Goal: Information Seeking & Learning: Learn about a topic

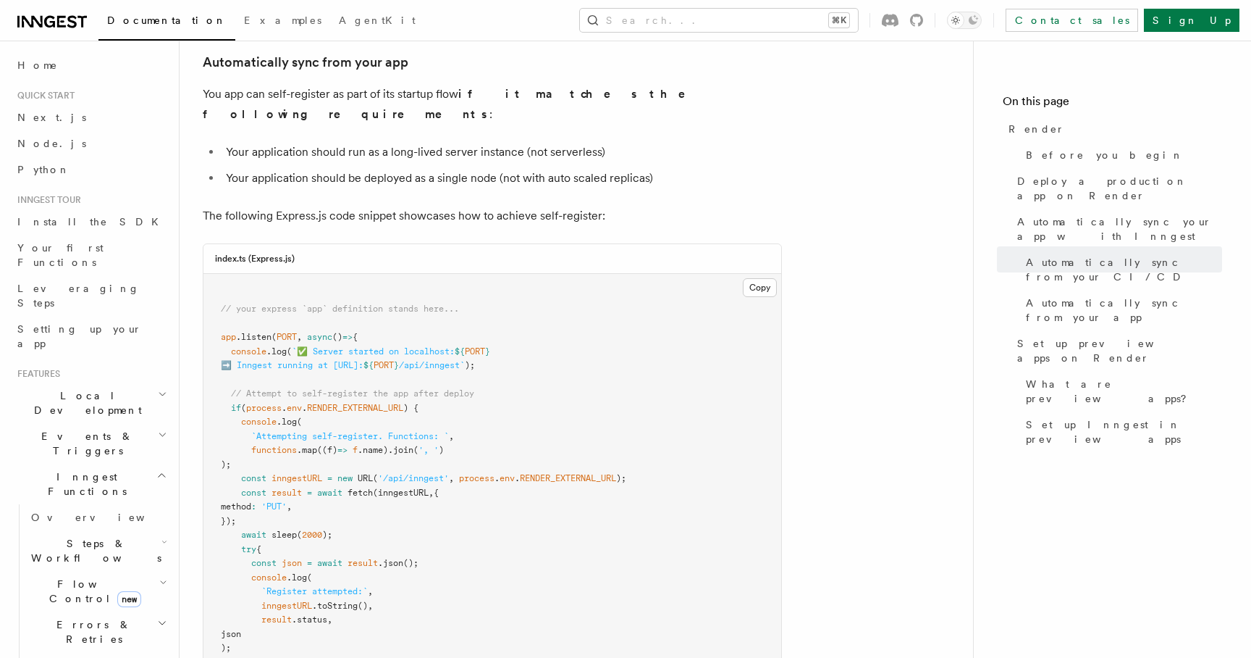
scroll to position [138, 0]
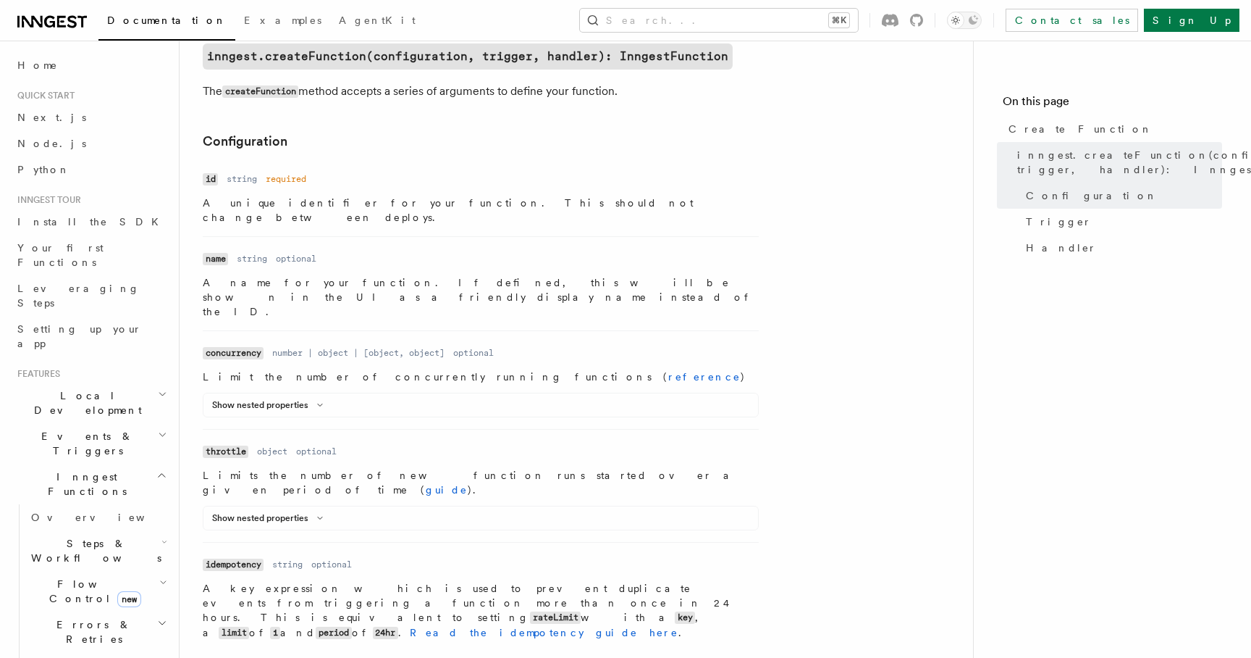
scroll to position [490, 0]
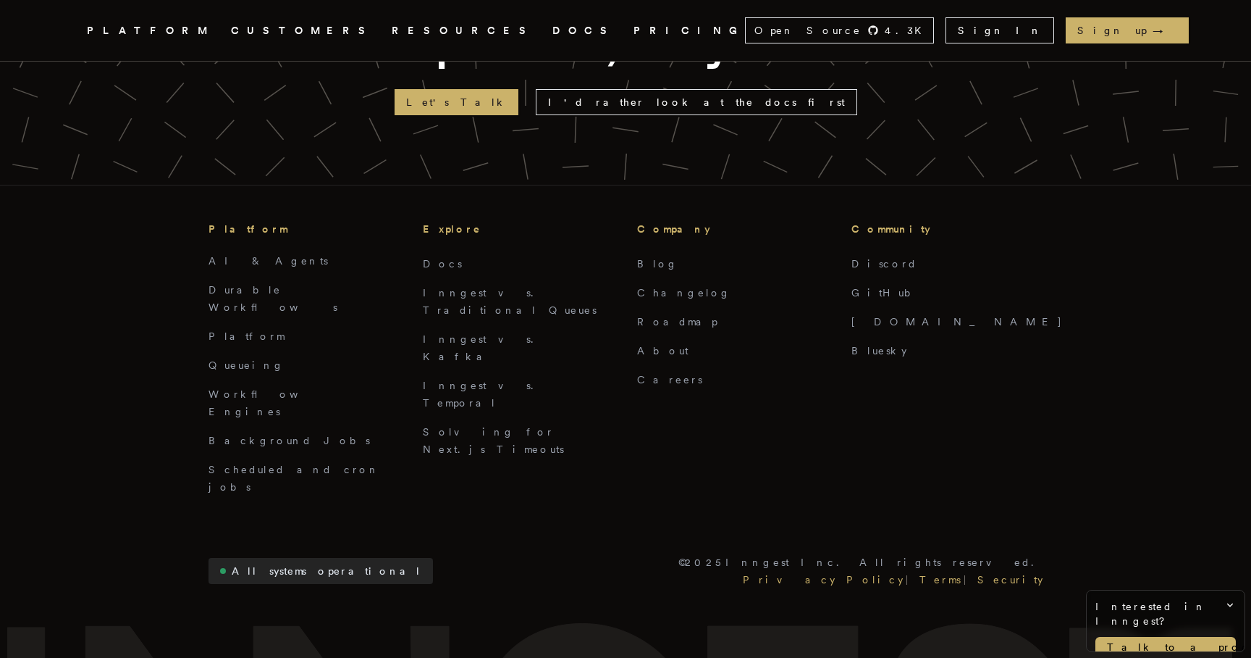
scroll to position [3722, 0]
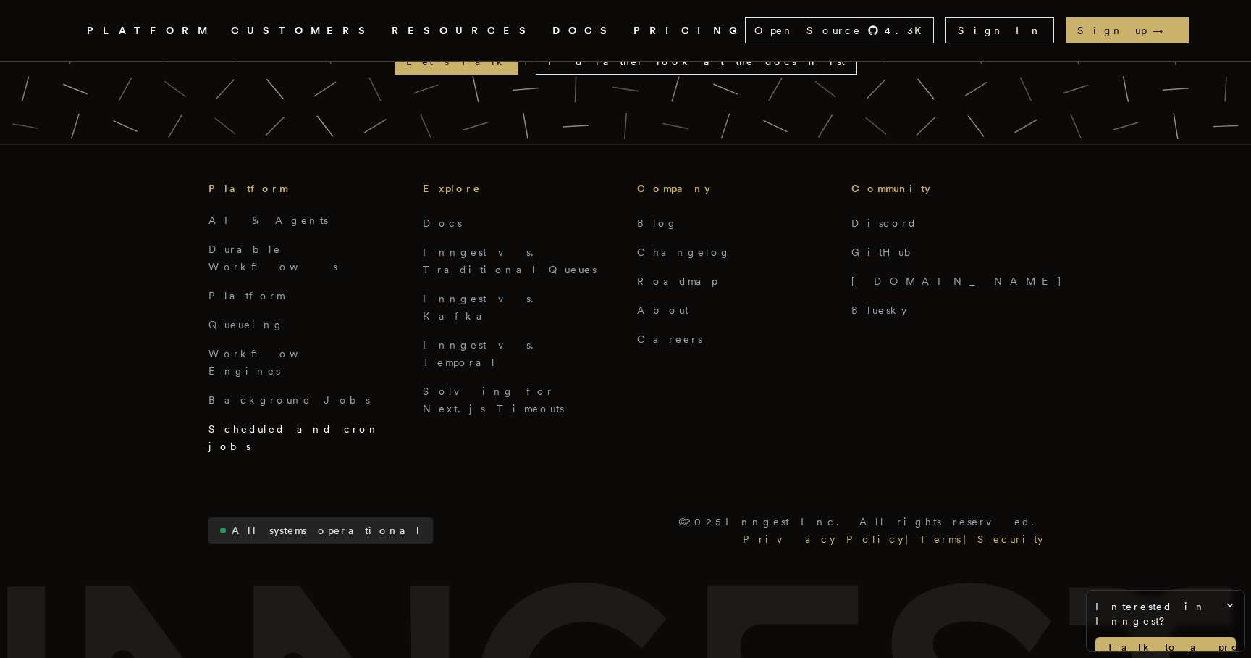
click at [276, 423] on link "Scheduled and cron jobs" at bounding box center [295, 437] width 172 height 29
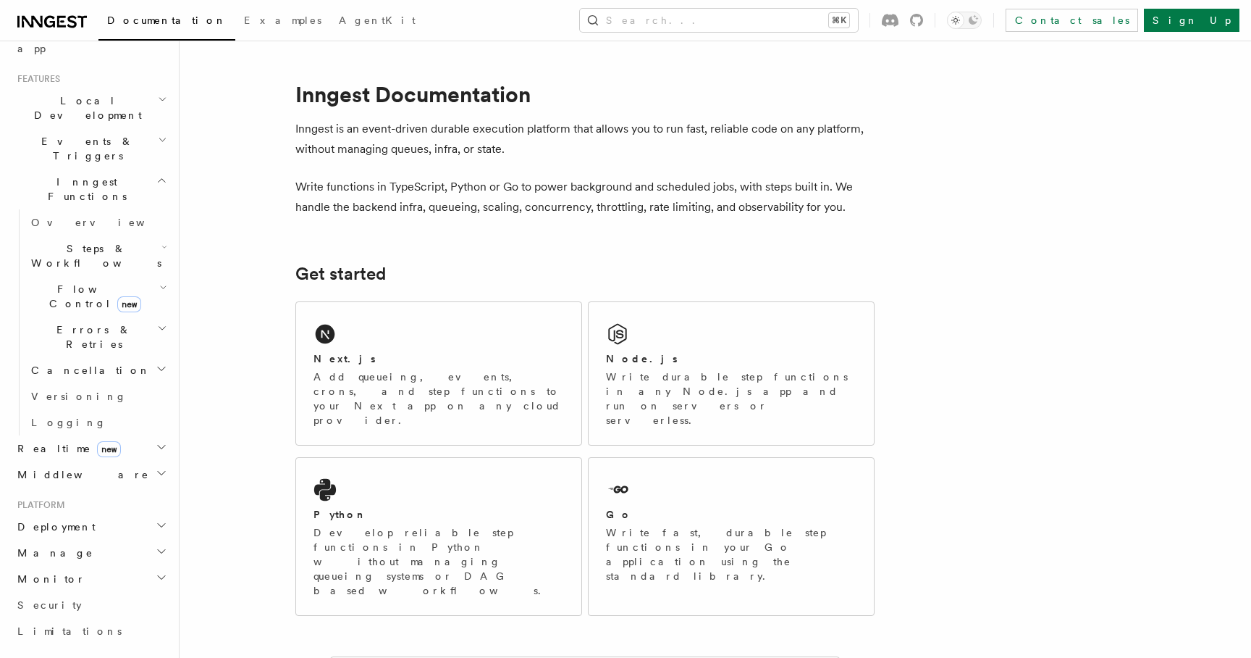
scroll to position [298, 0]
click at [67, 562] on h2 "Monitor" at bounding box center [91, 575] width 159 height 26
click at [88, 595] on span "Observability & metrics" at bounding box center [105, 608] width 149 height 26
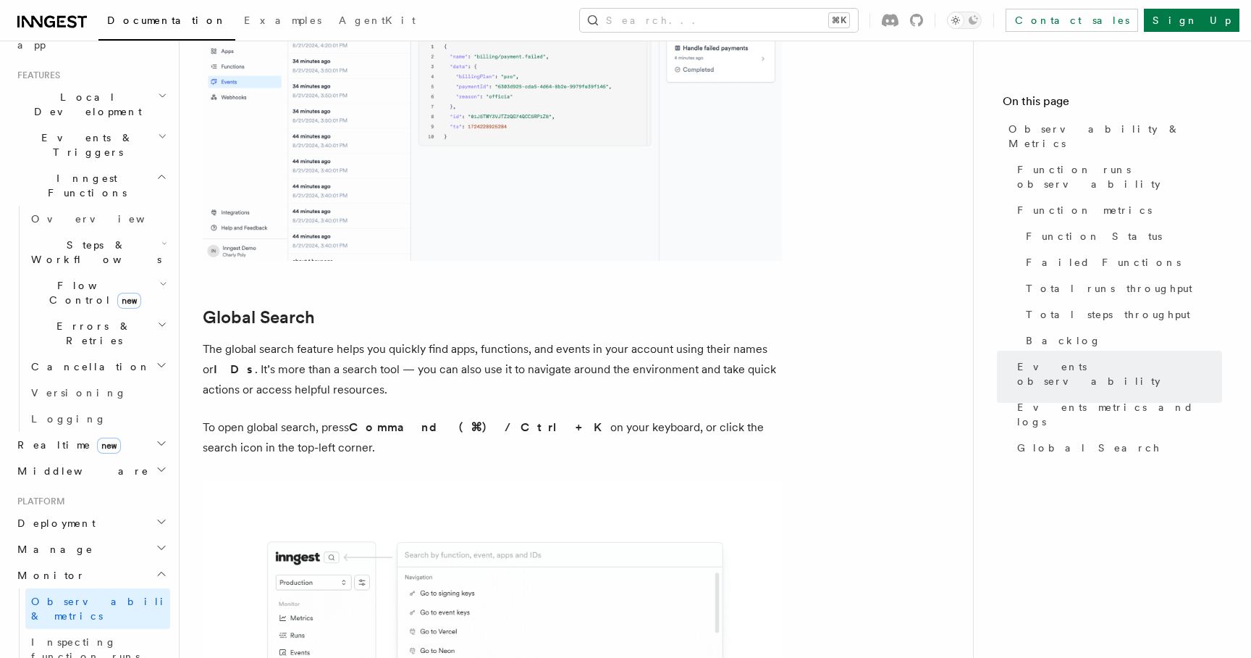
scroll to position [4813, 0]
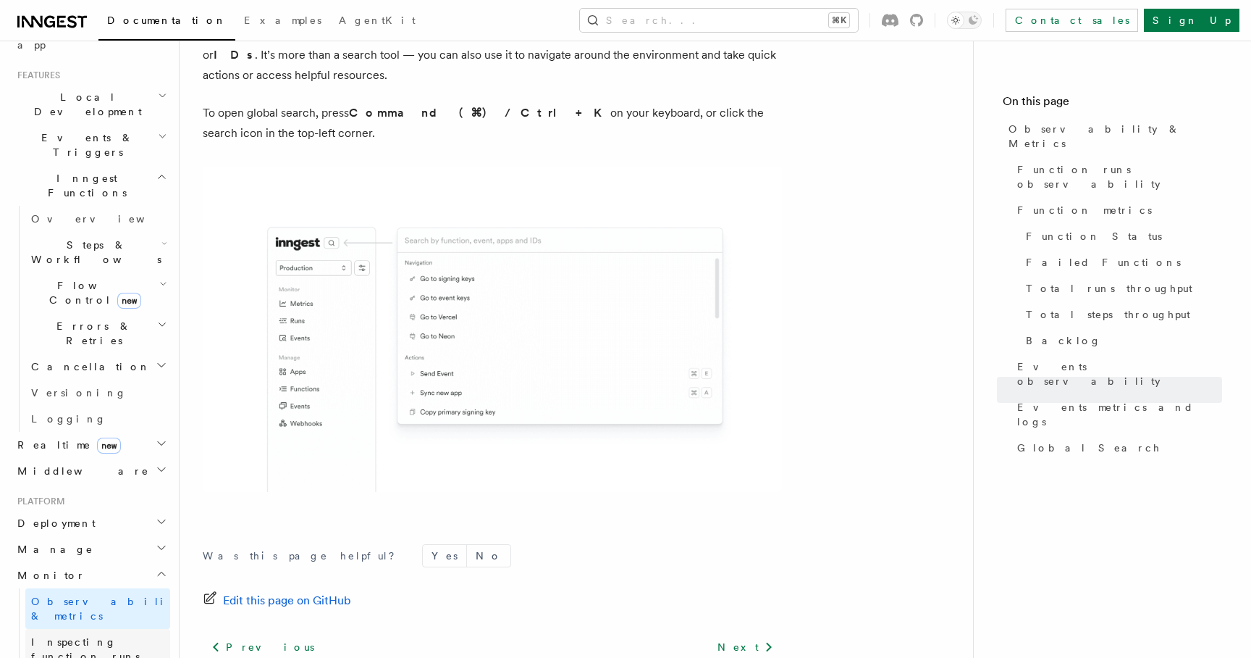
click at [125, 634] on span "Inspecting function runs" at bounding box center [100, 648] width 139 height 29
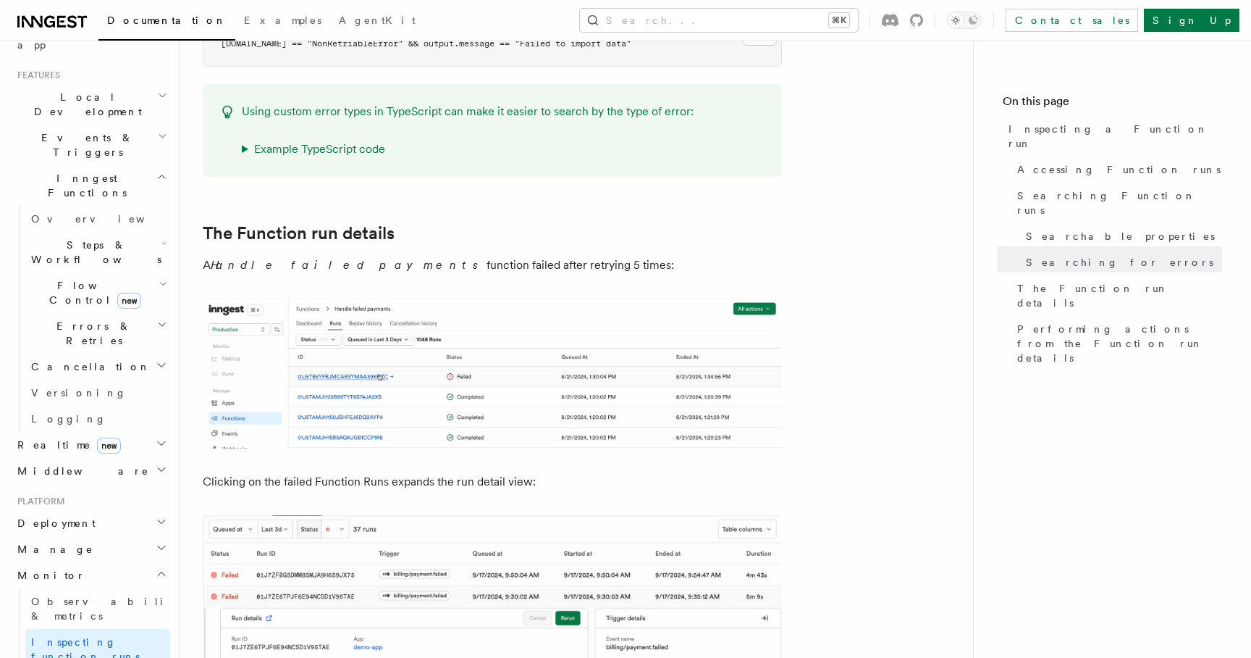
scroll to position [1837, 0]
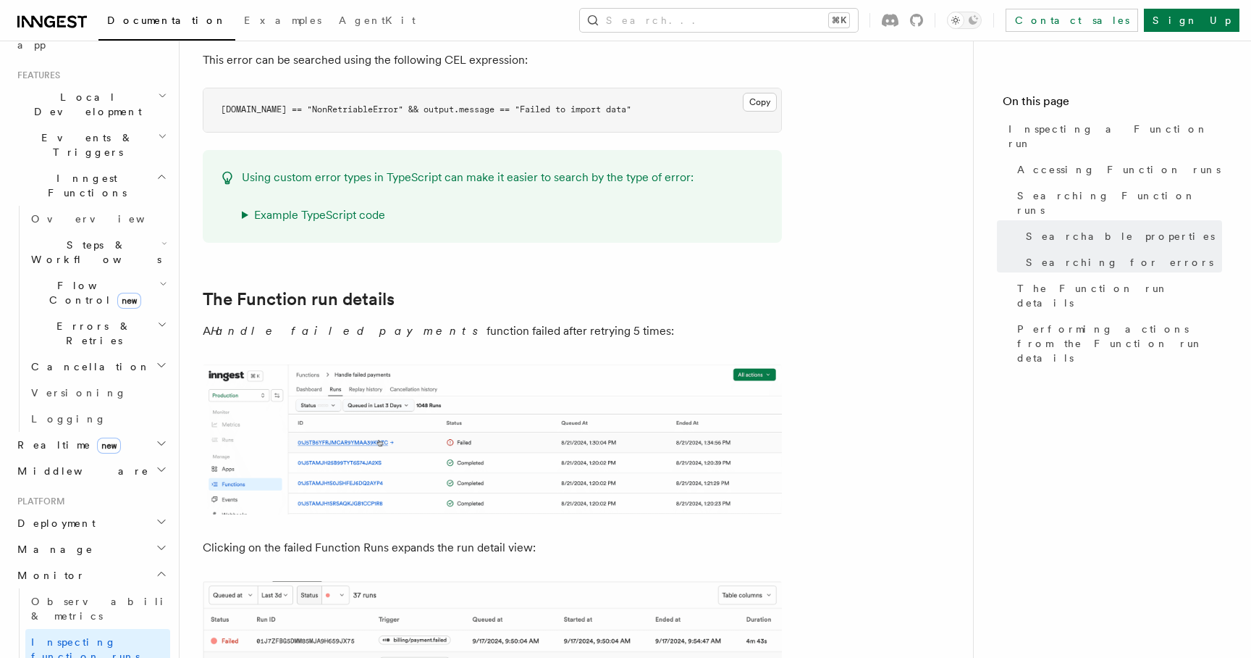
click at [315, 205] on summary "Example TypeScript code" at bounding box center [468, 215] width 452 height 20
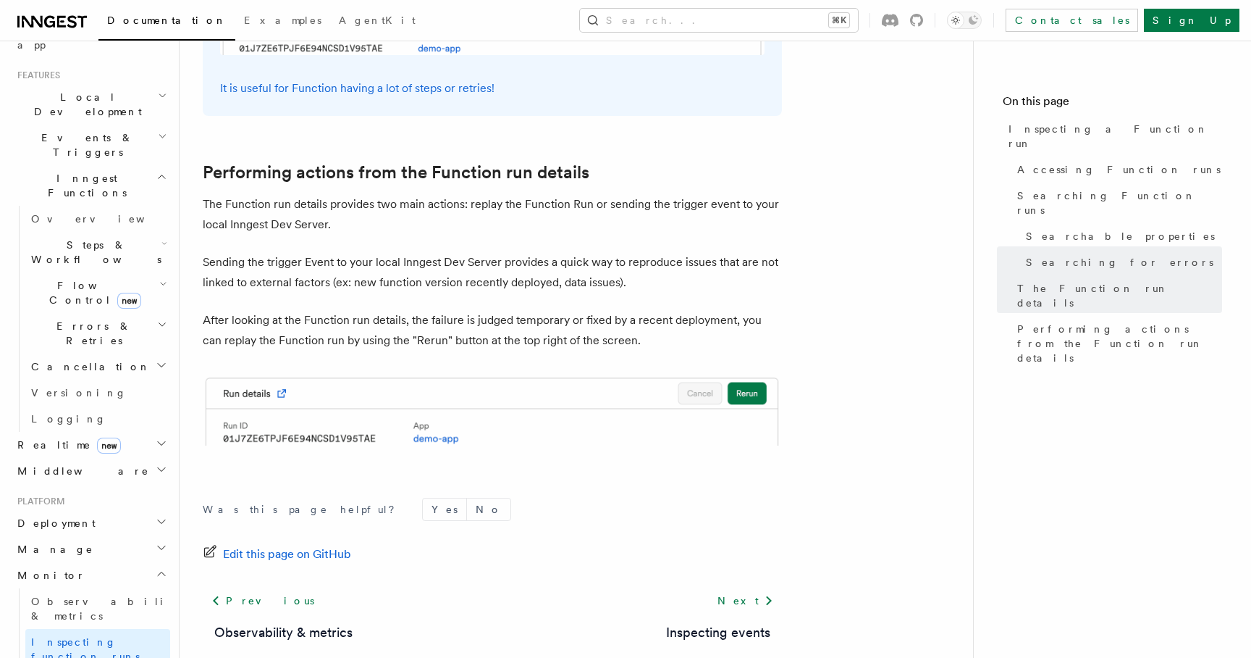
scroll to position [4209, 0]
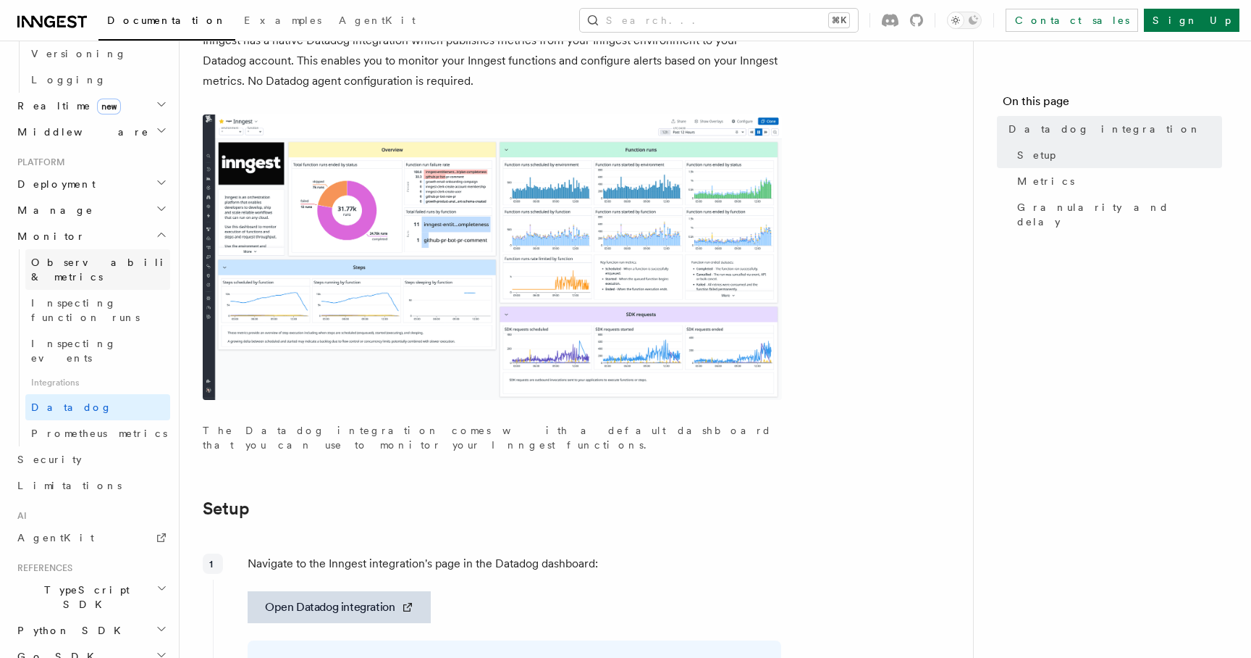
scroll to position [655, 0]
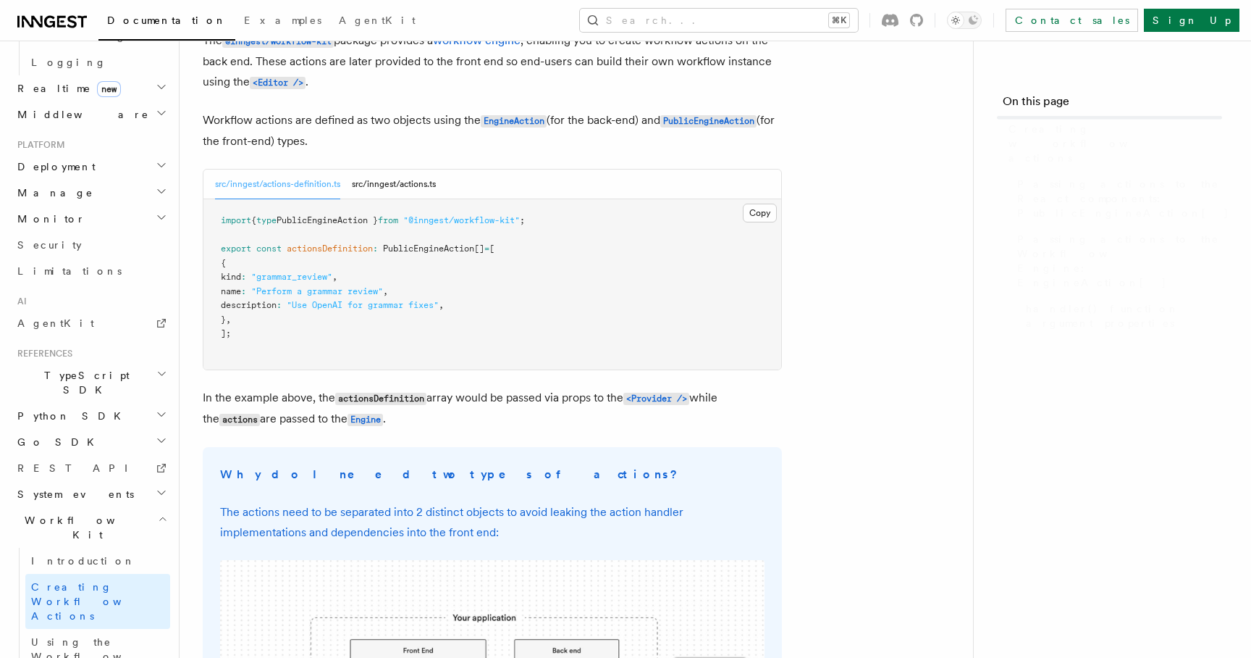
scroll to position [632, 0]
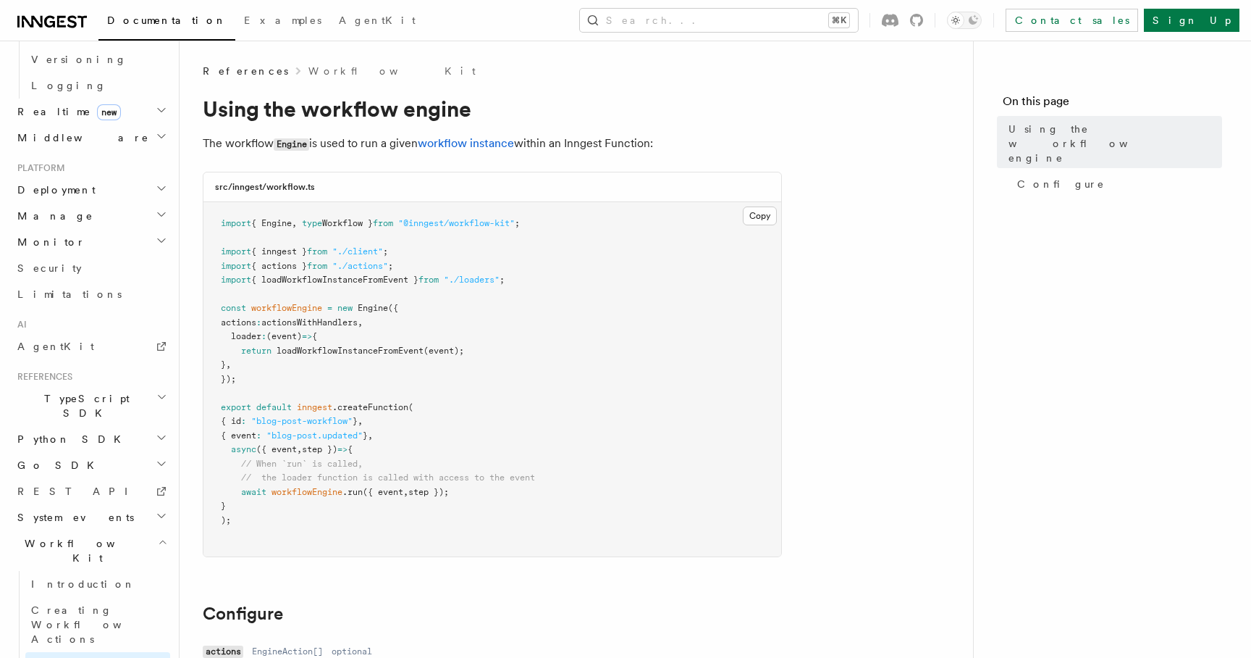
click at [106, 504] on h2 "System events" at bounding box center [91, 517] width 159 height 26
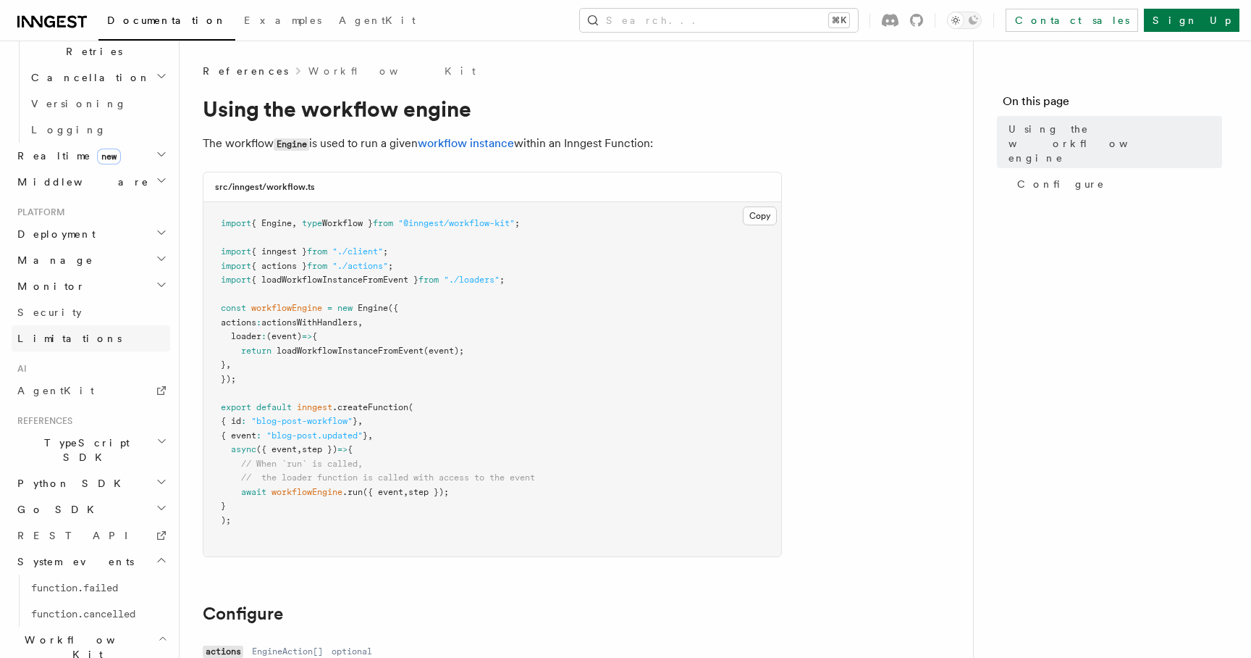
click at [93, 325] on link "Limitations" at bounding box center [91, 338] width 159 height 26
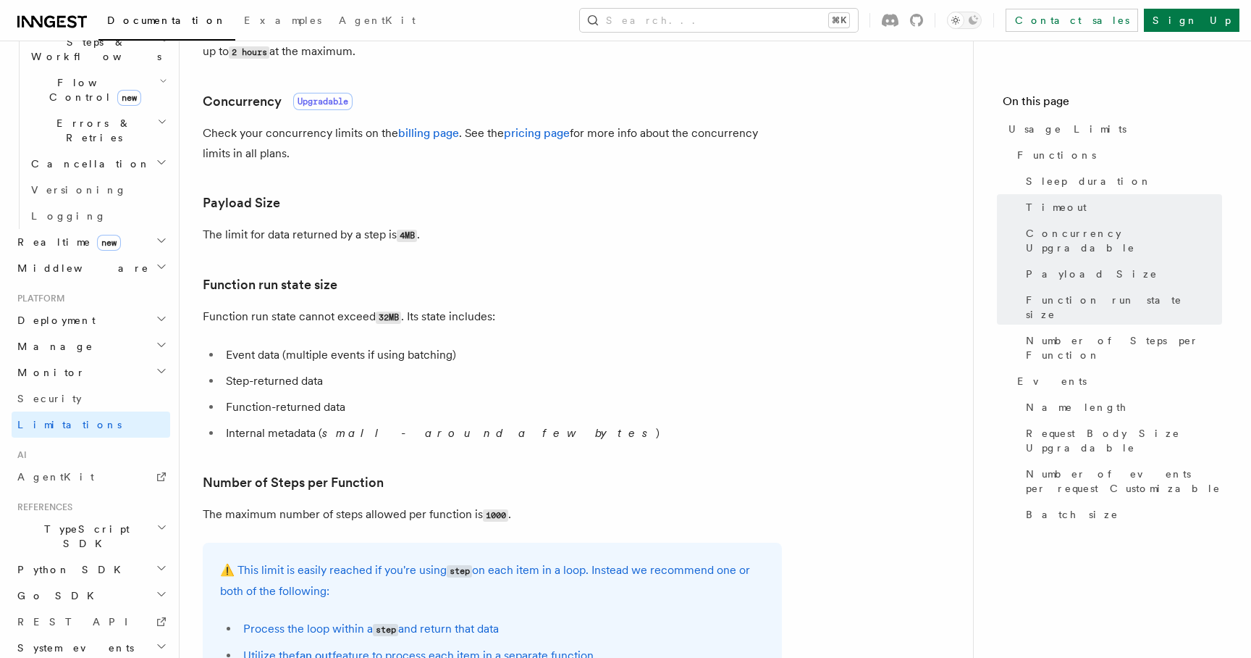
scroll to position [474, 0]
drag, startPoint x: 437, startPoint y: 238, endPoint x: 268, endPoint y: 238, distance: 168.8
click at [268, 238] on p "The limit for data returned by a step is 4MB ." at bounding box center [492, 233] width 579 height 21
click at [250, 234] on p "The limit for data returned by a step is 4MB ." at bounding box center [492, 233] width 579 height 21
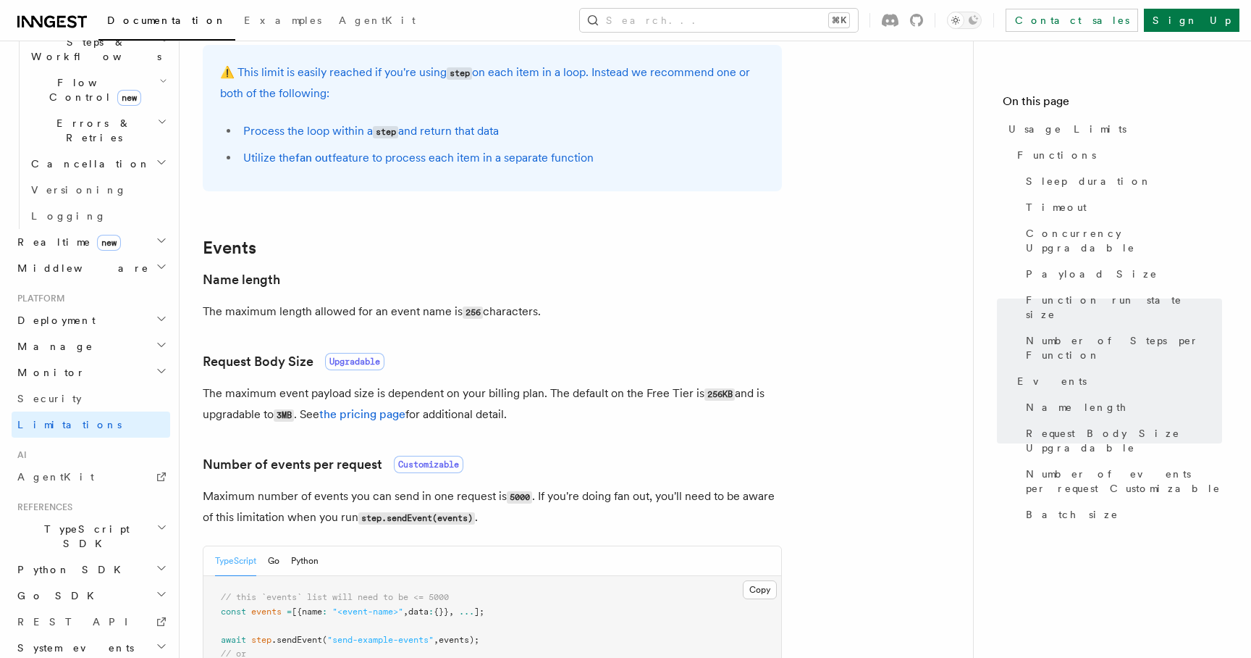
scroll to position [979, 0]
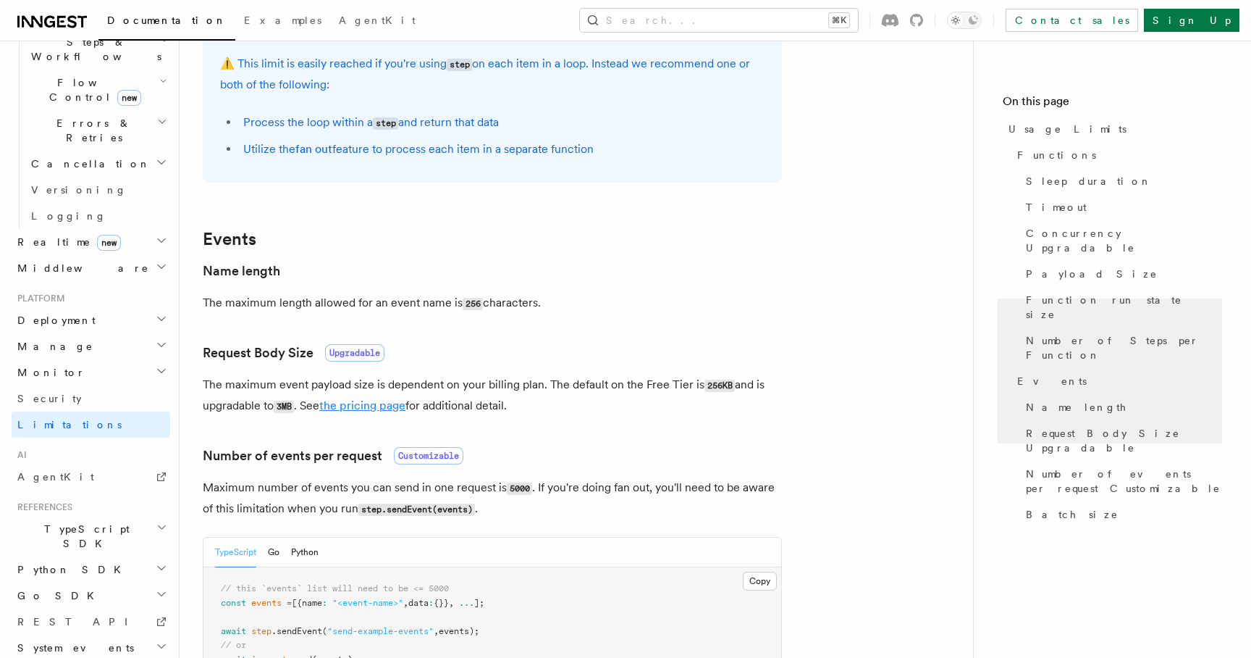
click at [344, 412] on link "the pricing page" at bounding box center [362, 405] width 86 height 14
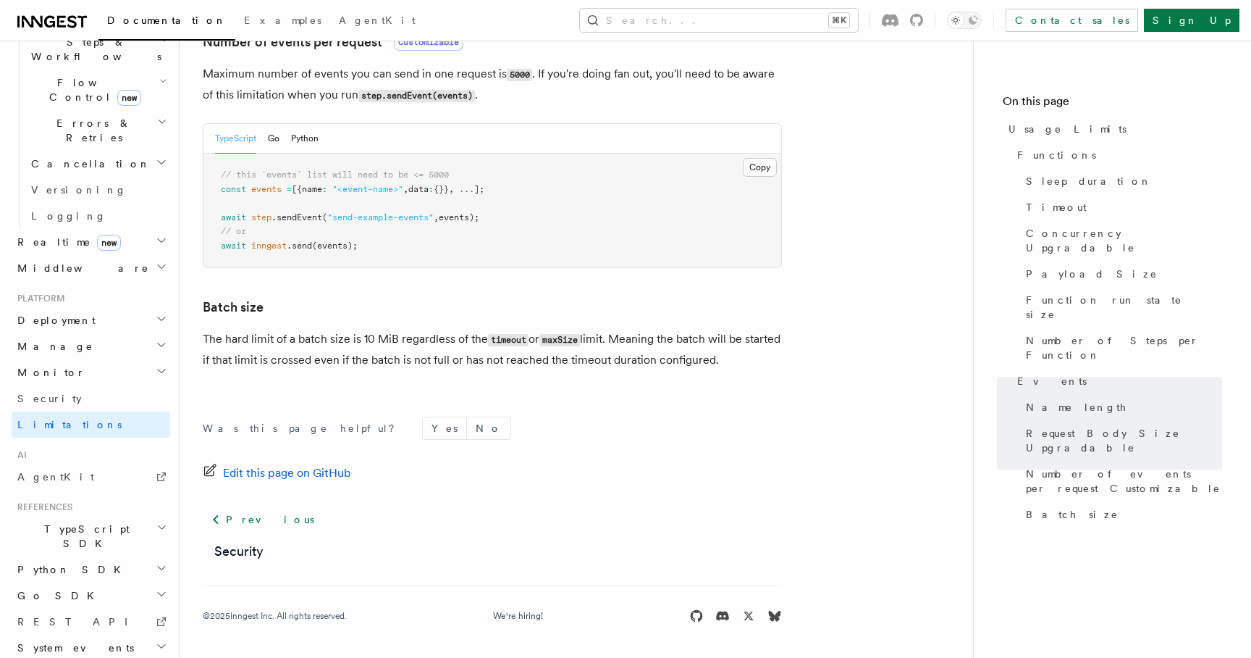
scroll to position [1398, 0]
click at [75, 385] on link "Security" at bounding box center [91, 398] width 159 height 26
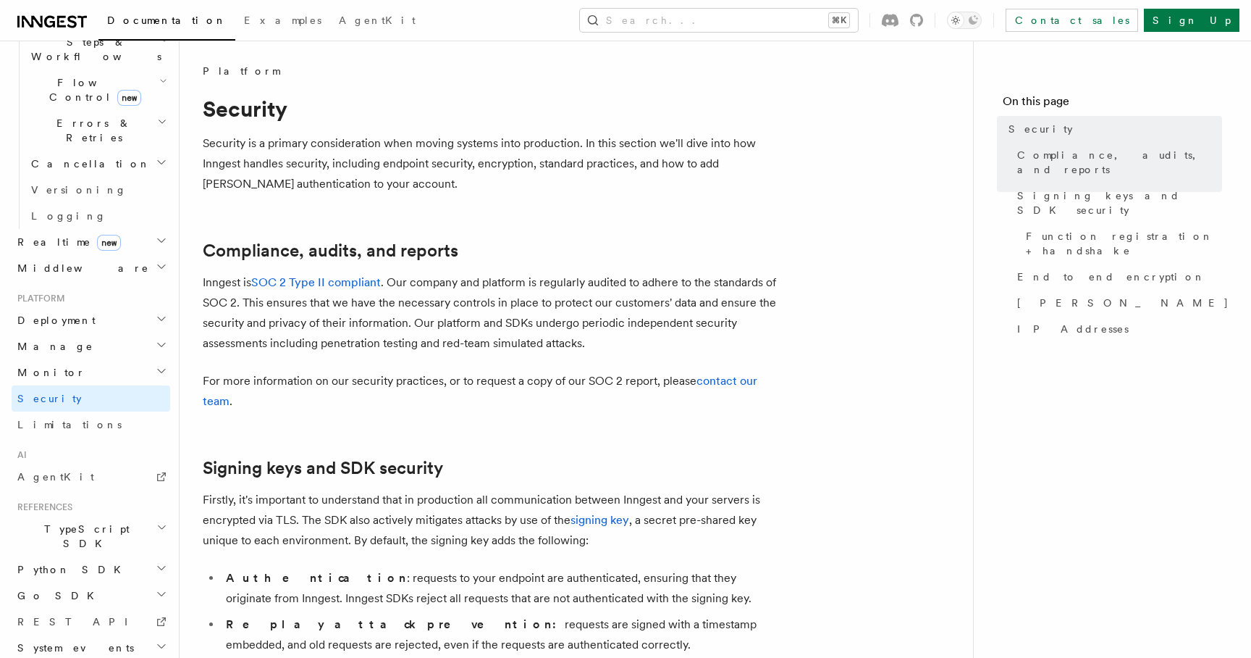
click at [76, 359] on h2 "Monitor" at bounding box center [91, 372] width 159 height 26
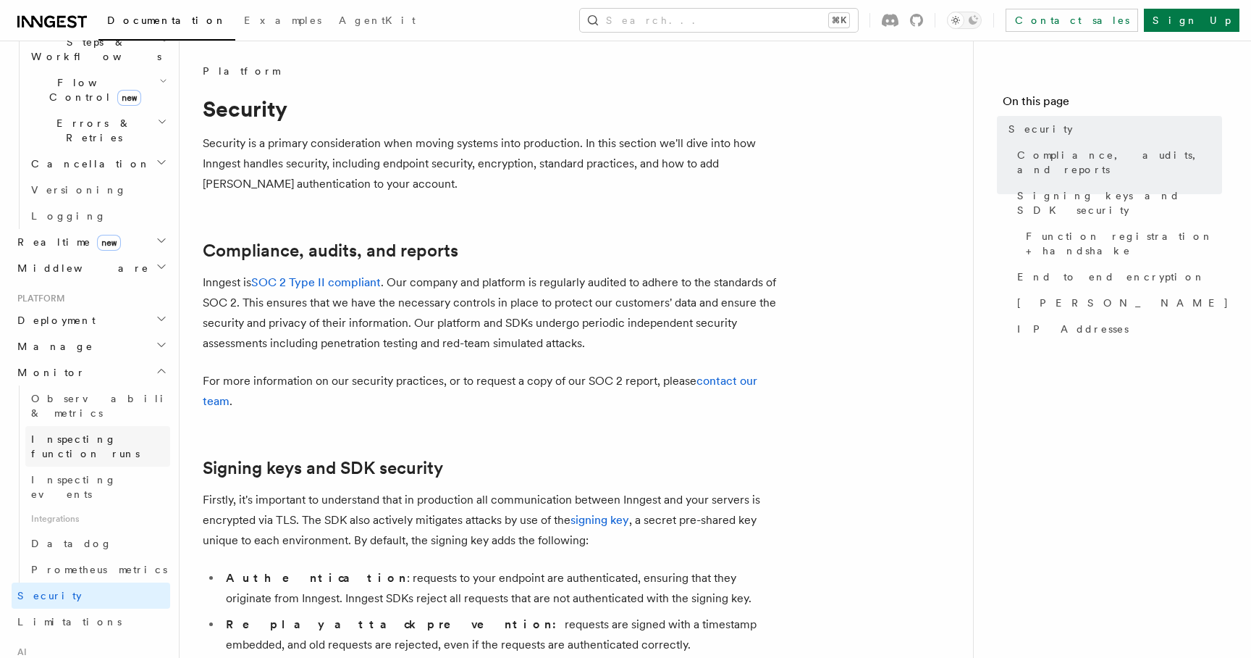
click at [71, 433] on span "Inspecting function runs" at bounding box center [85, 446] width 109 height 26
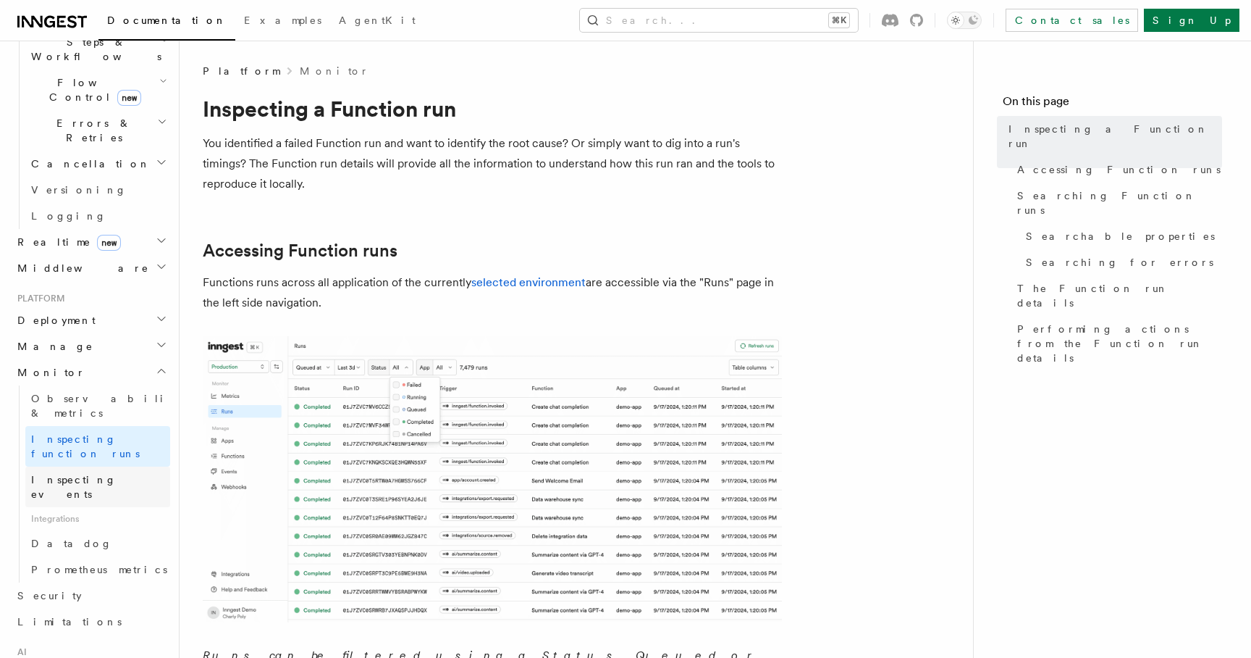
click at [74, 474] on span "Inspecting events" at bounding box center [73, 487] width 85 height 26
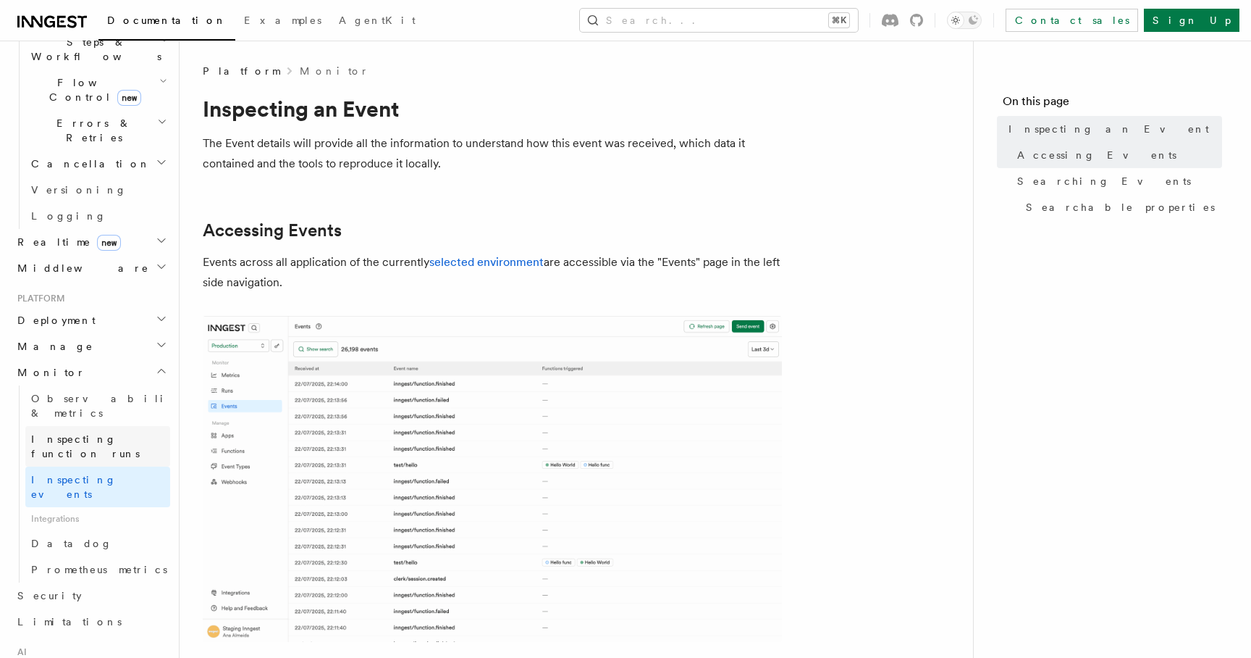
click at [93, 433] on span "Inspecting function runs" at bounding box center [85, 446] width 109 height 26
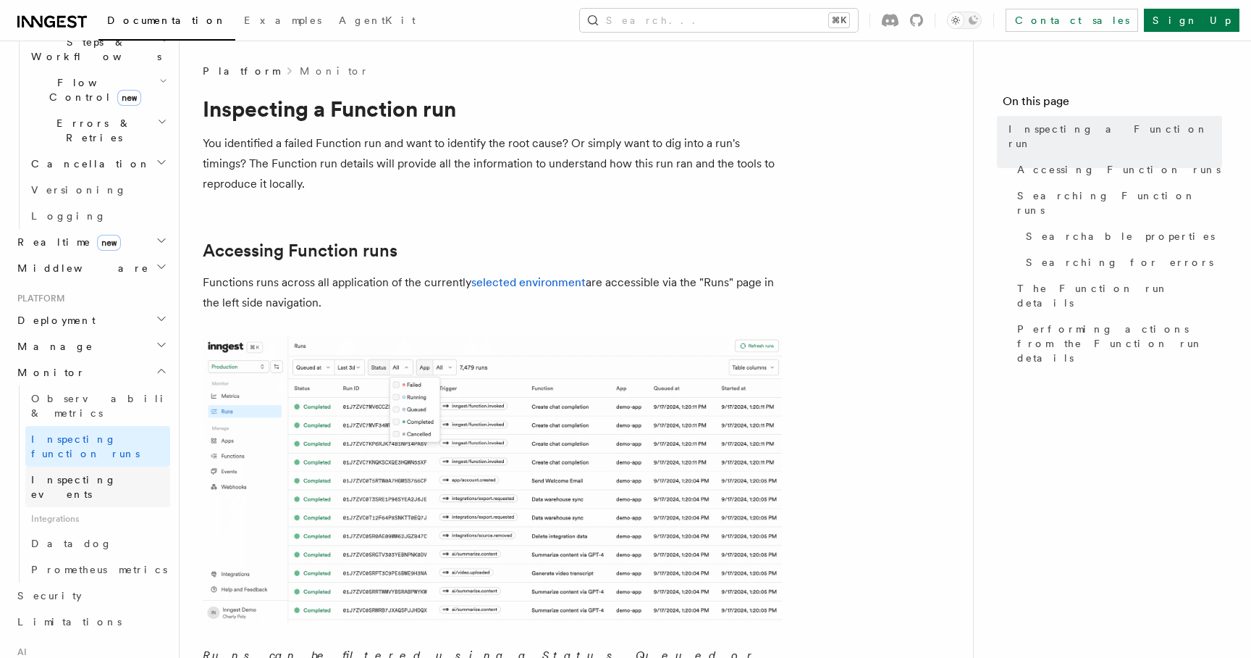
click at [89, 474] on span "Inspecting events" at bounding box center [73, 487] width 85 height 26
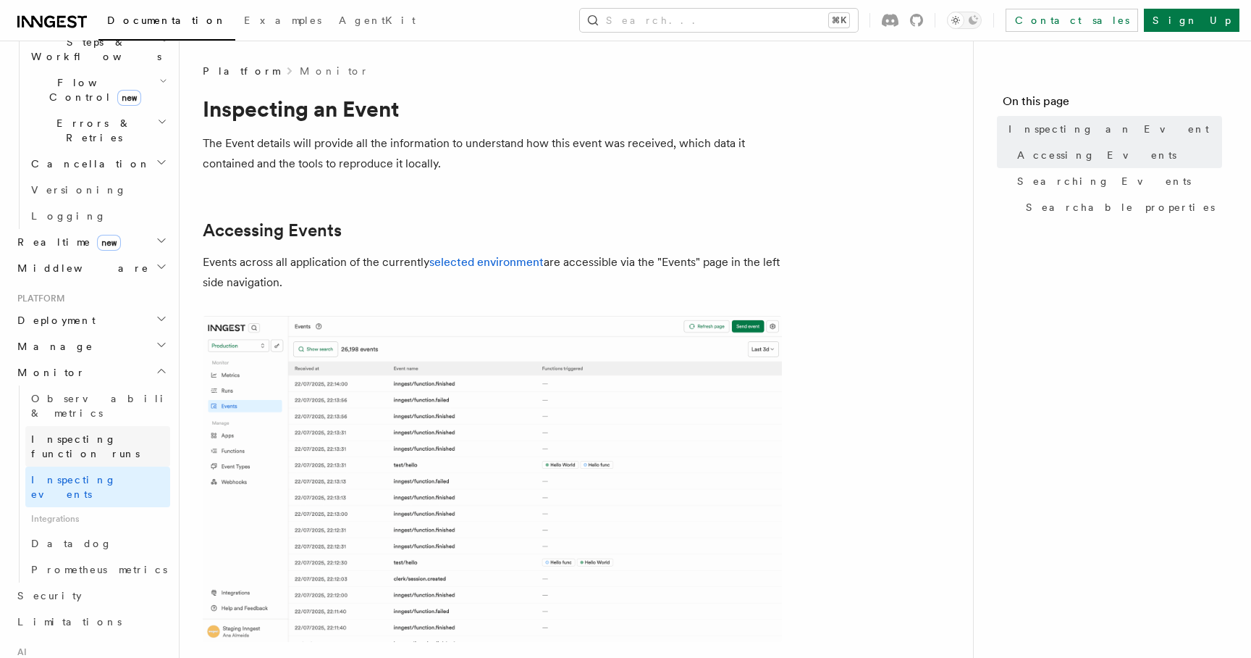
click at [104, 426] on link "Inspecting function runs" at bounding box center [97, 446] width 145 height 41
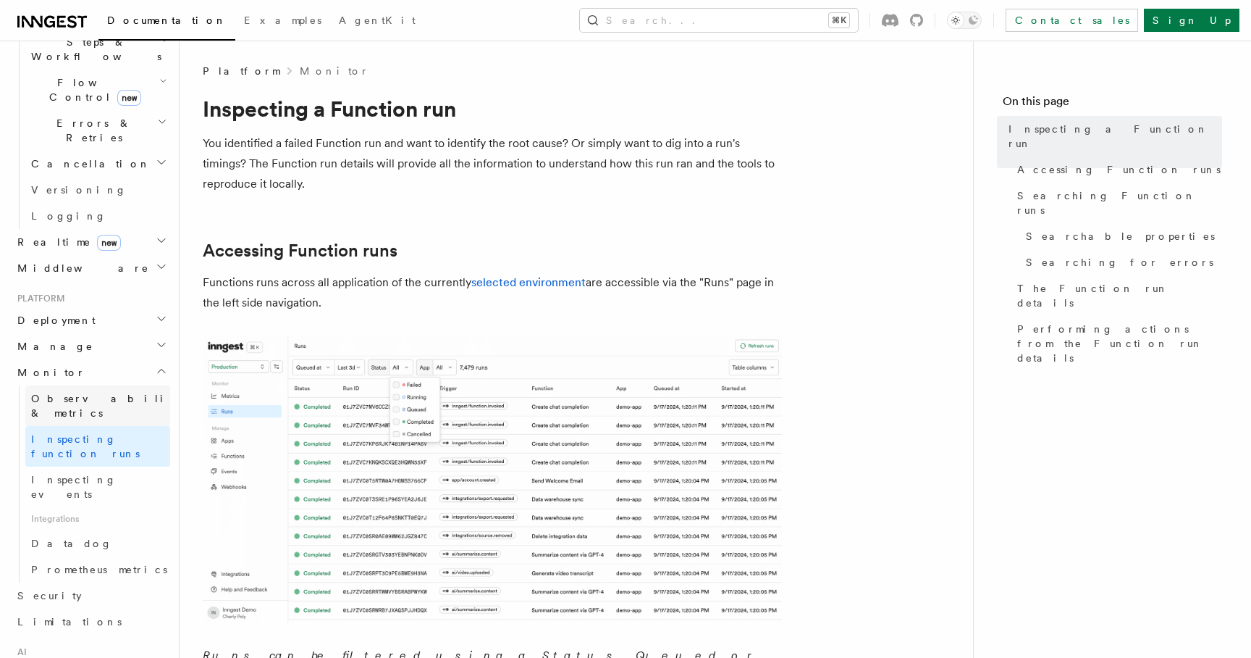
click at [98, 393] on span "Observability & metrics" at bounding box center [105, 406] width 149 height 26
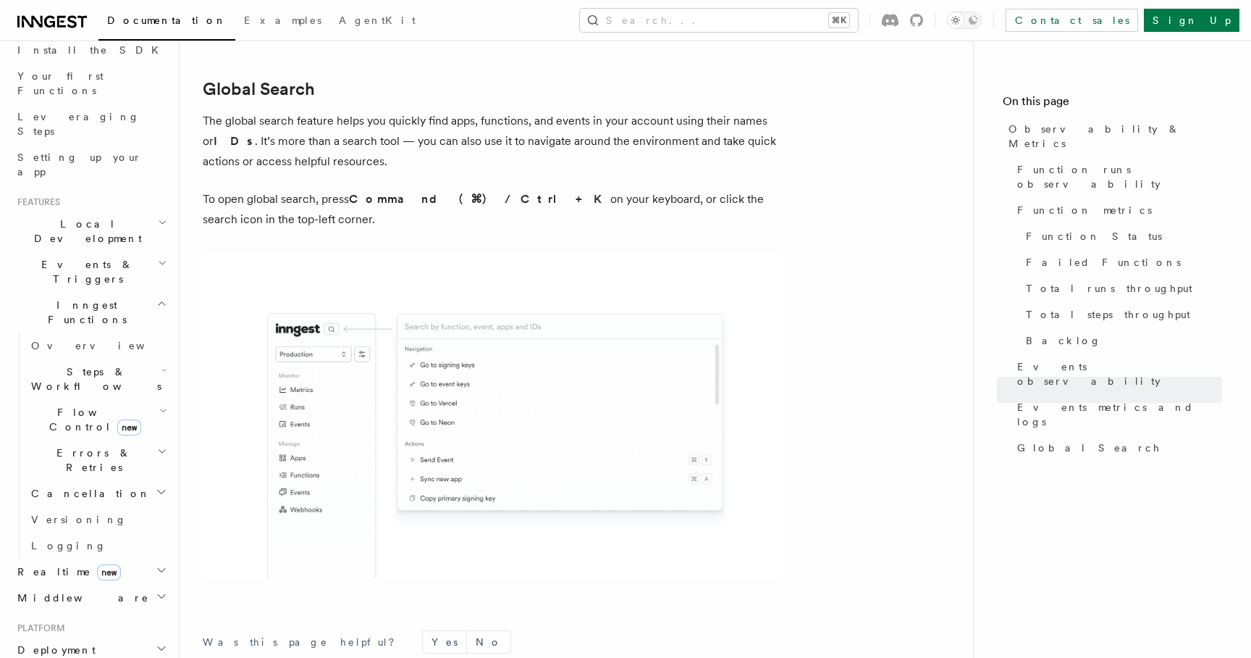
scroll to position [168, 0]
click at [106, 562] on h2 "Realtime new" at bounding box center [91, 575] width 159 height 26
click at [99, 588] on link "Overview" at bounding box center [97, 601] width 145 height 26
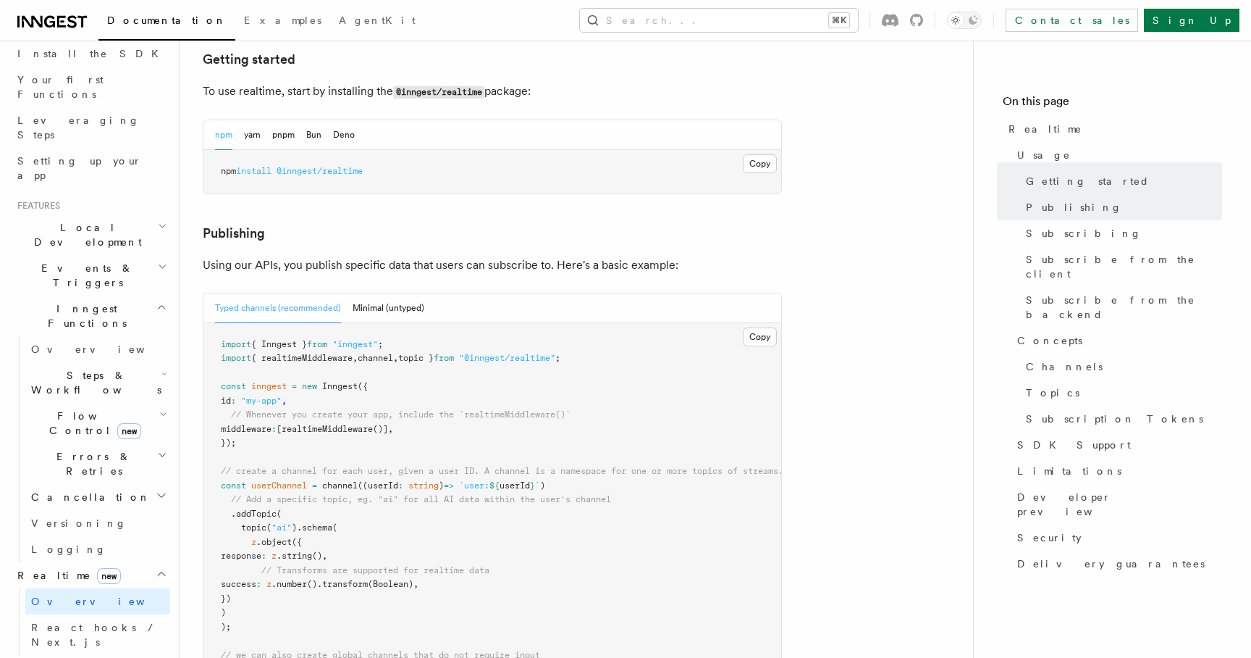
scroll to position [738, 0]
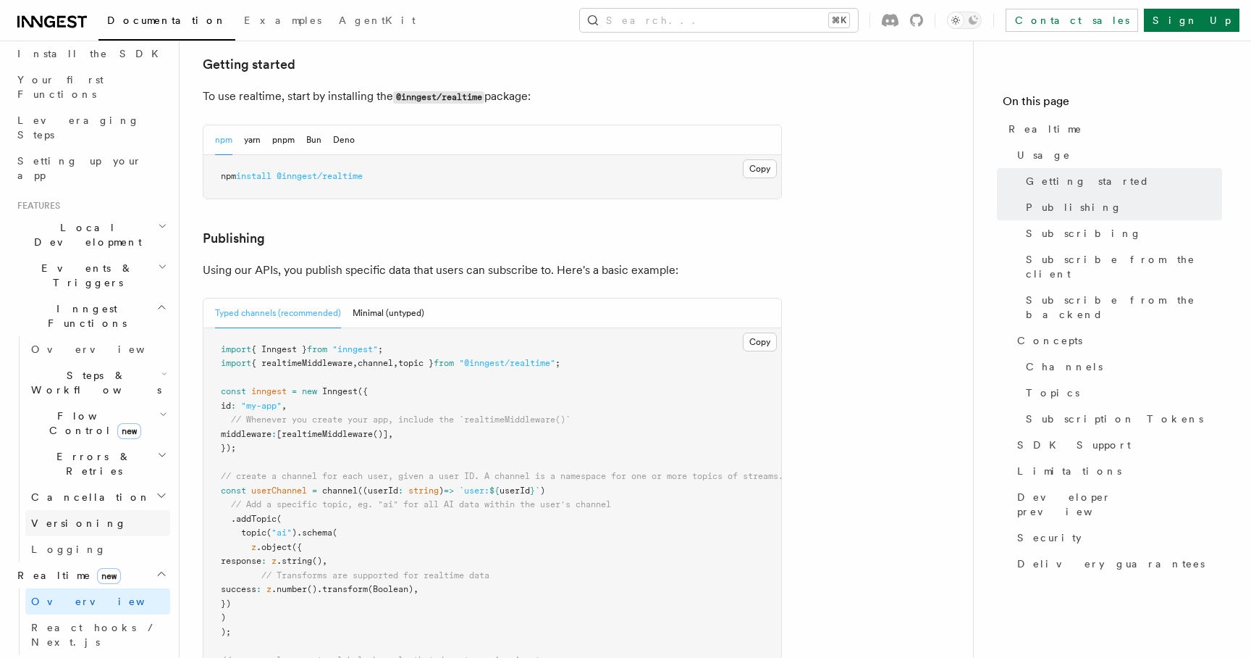
click at [84, 510] on link "Versioning" at bounding box center [97, 523] width 145 height 26
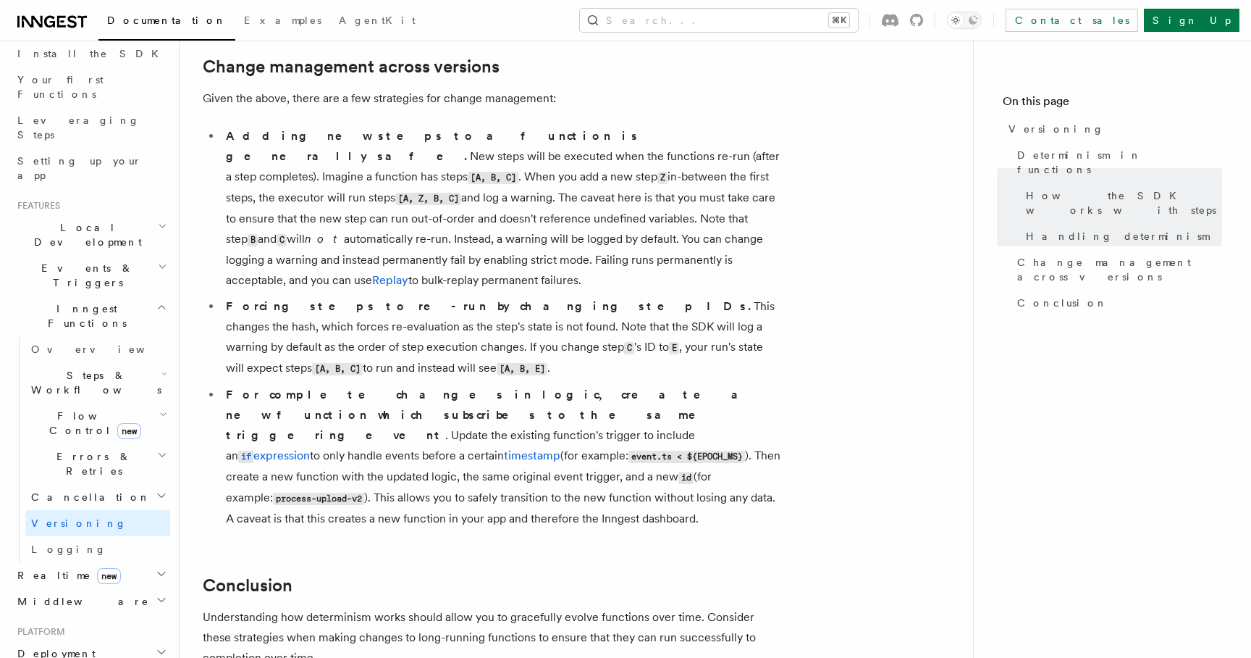
scroll to position [1068, 0]
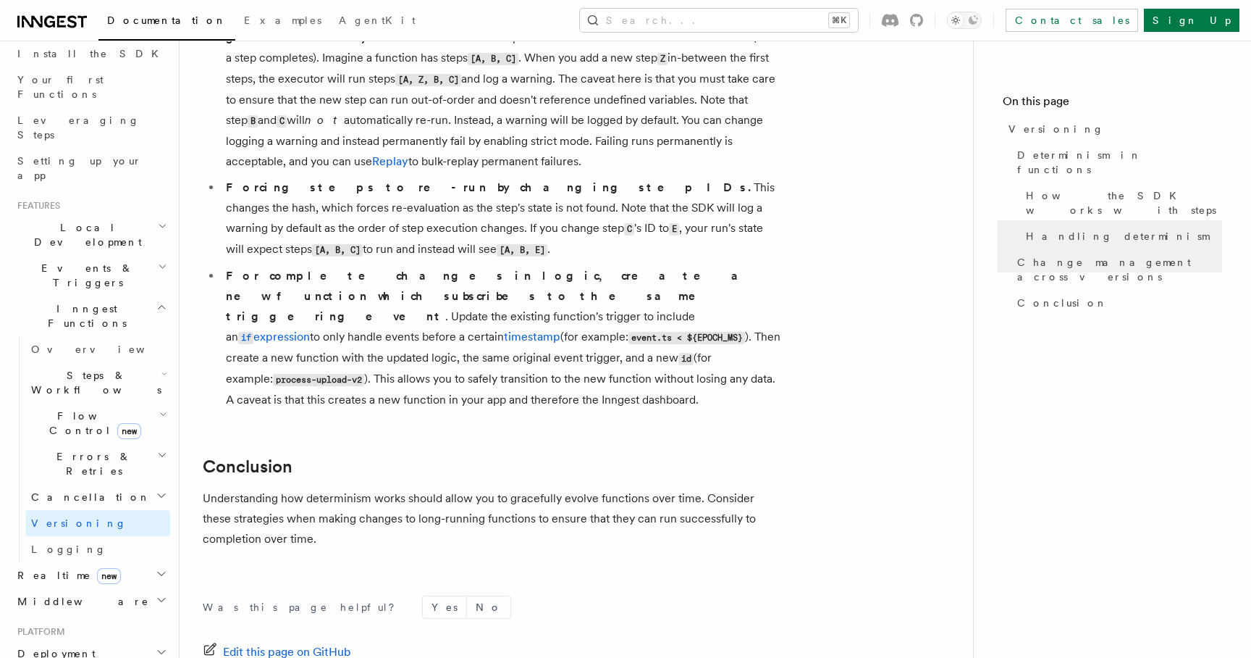
click at [59, 490] on span "Cancellation" at bounding box center [87, 497] width 125 height 14
click at [96, 443] on h2 "Errors & Retries" at bounding box center [97, 463] width 145 height 41
click at [101, 569] on span "Failure handlers" at bounding box center [79, 582] width 69 height 26
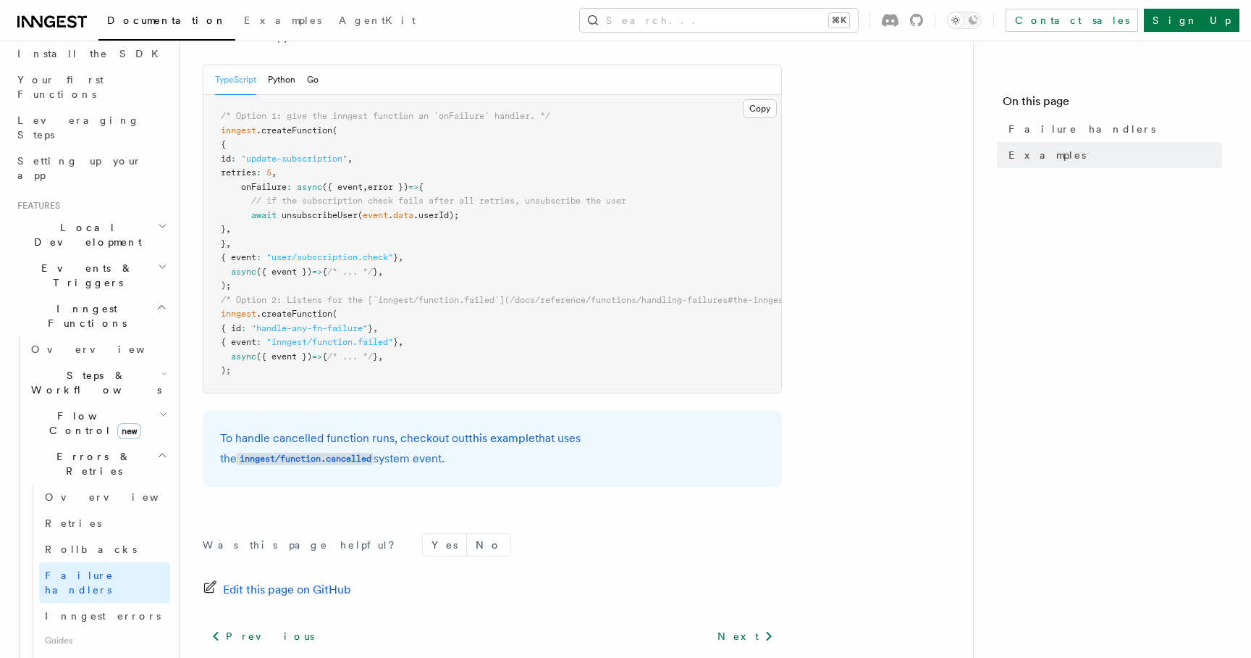
scroll to position [303, 0]
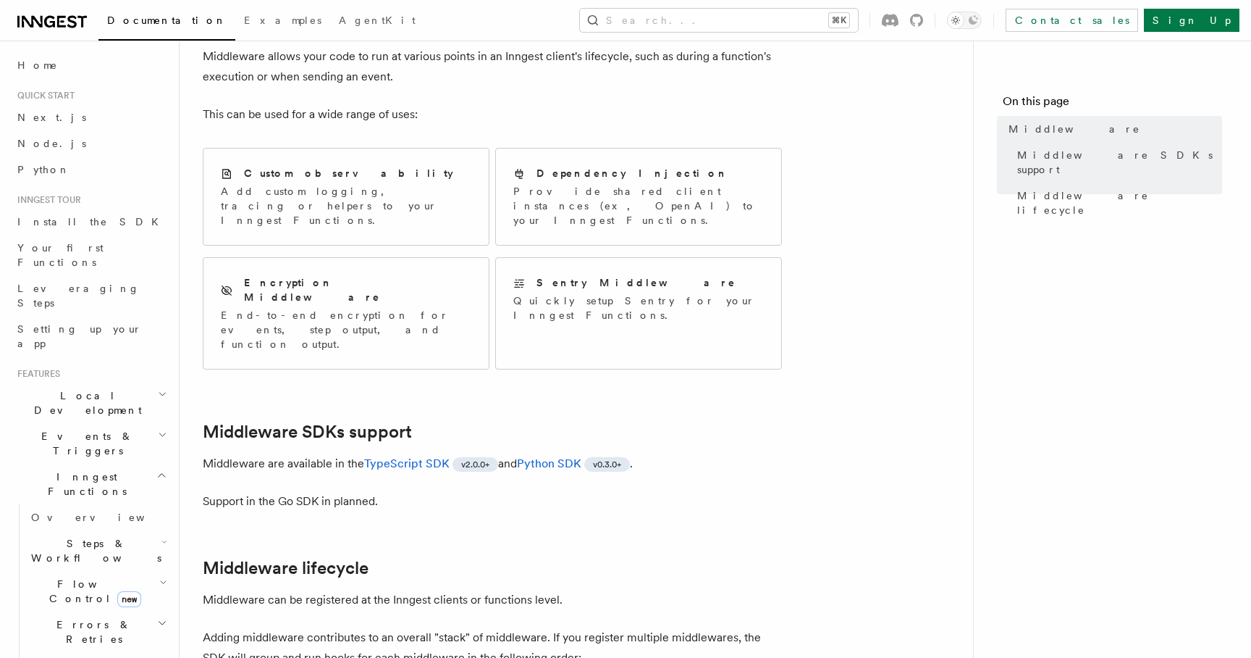
scroll to position [466, 0]
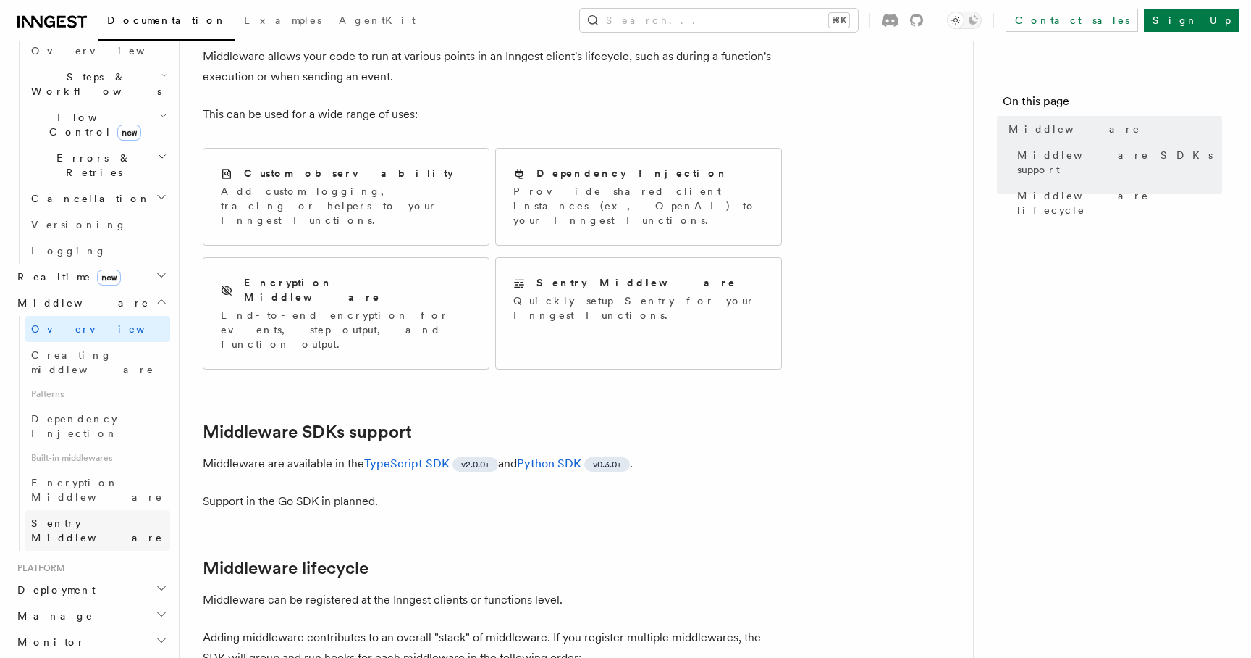
click at [64, 517] on span "Sentry Middleware" at bounding box center [97, 530] width 132 height 26
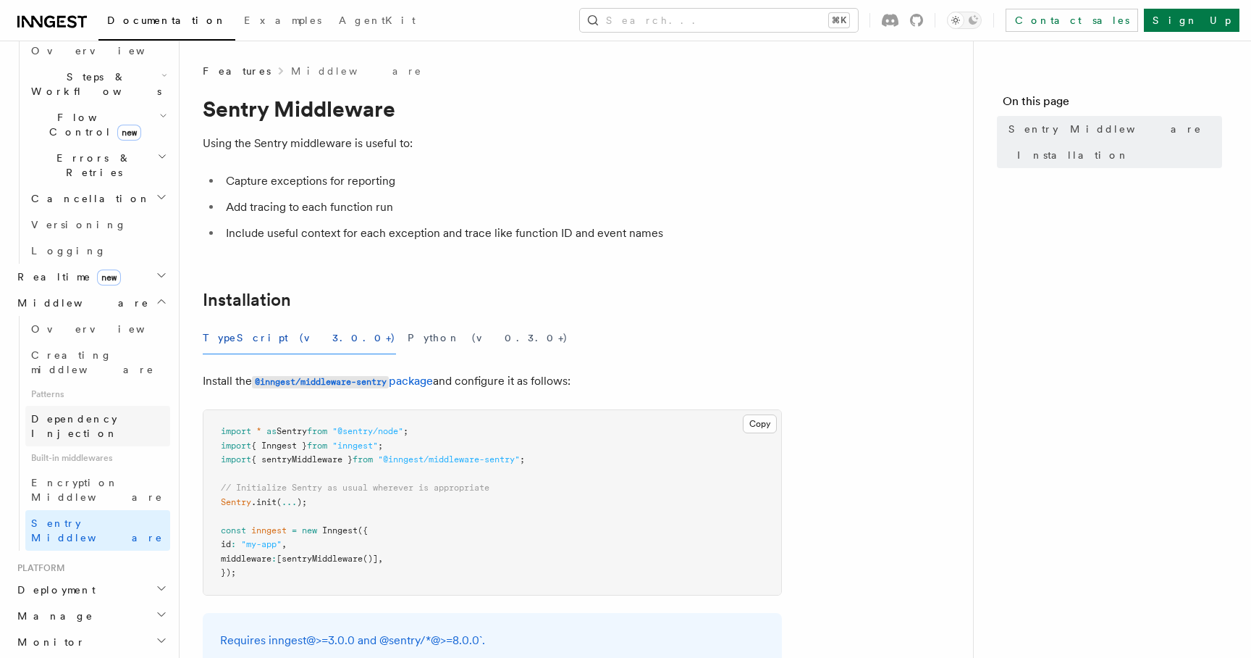
click at [116, 413] on span "Dependency Injection" at bounding box center [74, 426] width 87 height 26
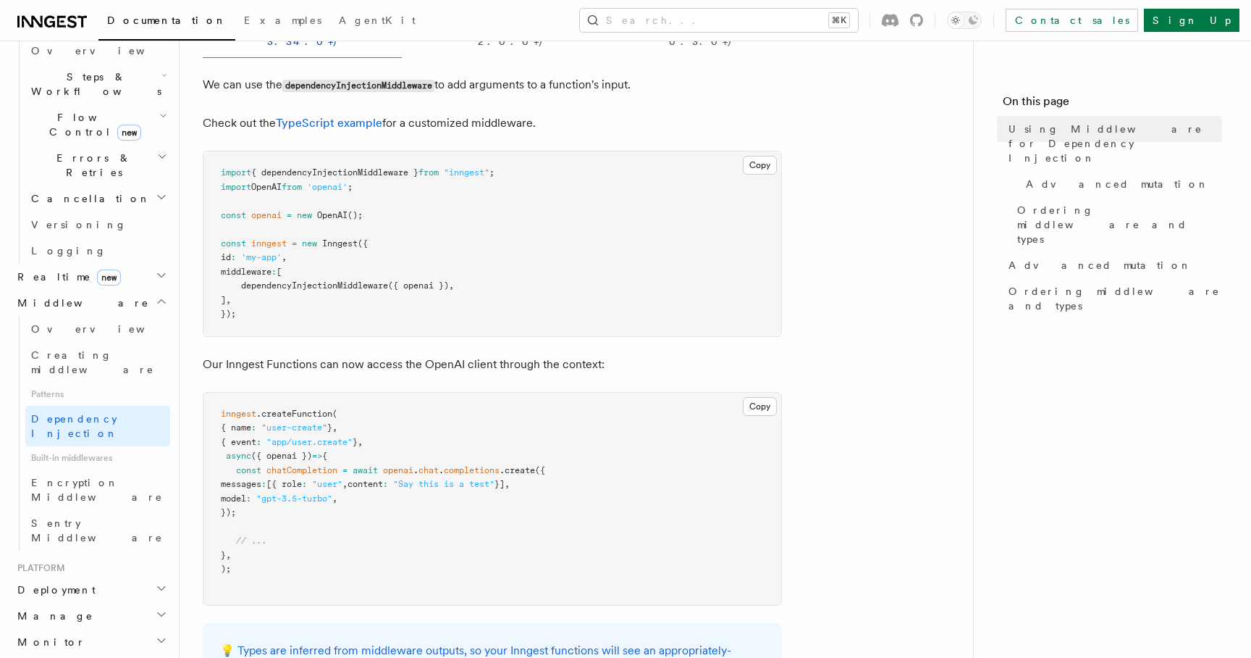
scroll to position [235, 0]
click at [106, 517] on span "Sentry Middleware" at bounding box center [97, 530] width 132 height 26
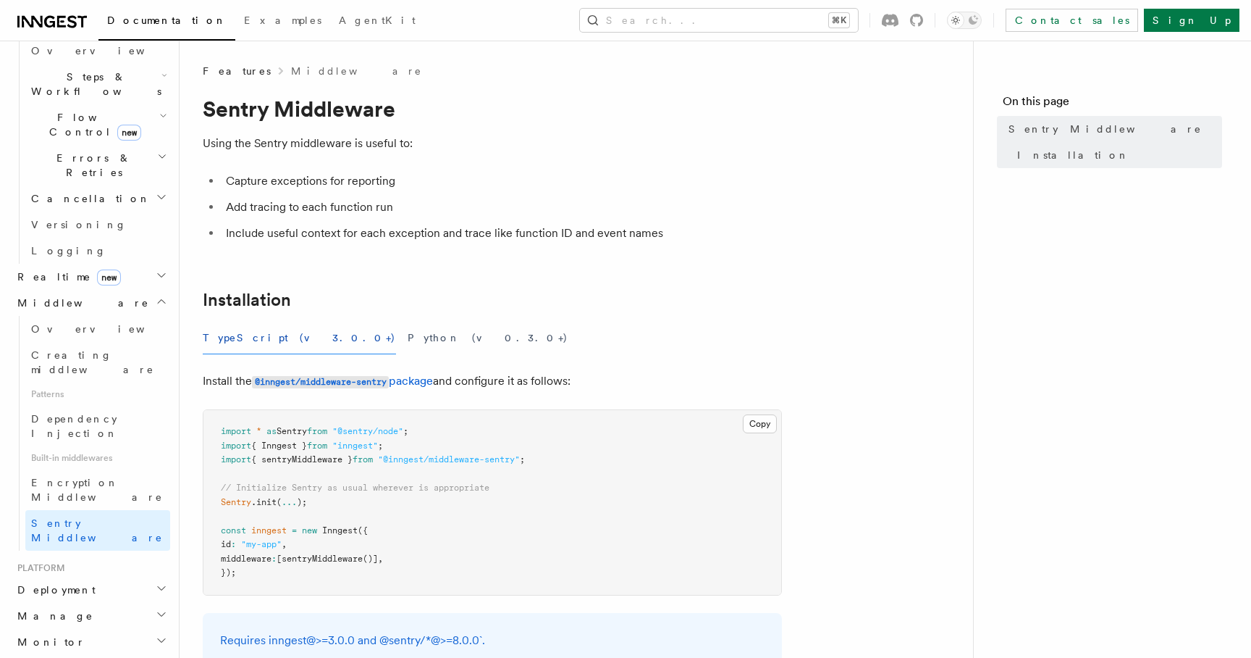
click at [144, 577] on h2 "Deployment" at bounding box center [91, 590] width 159 height 26
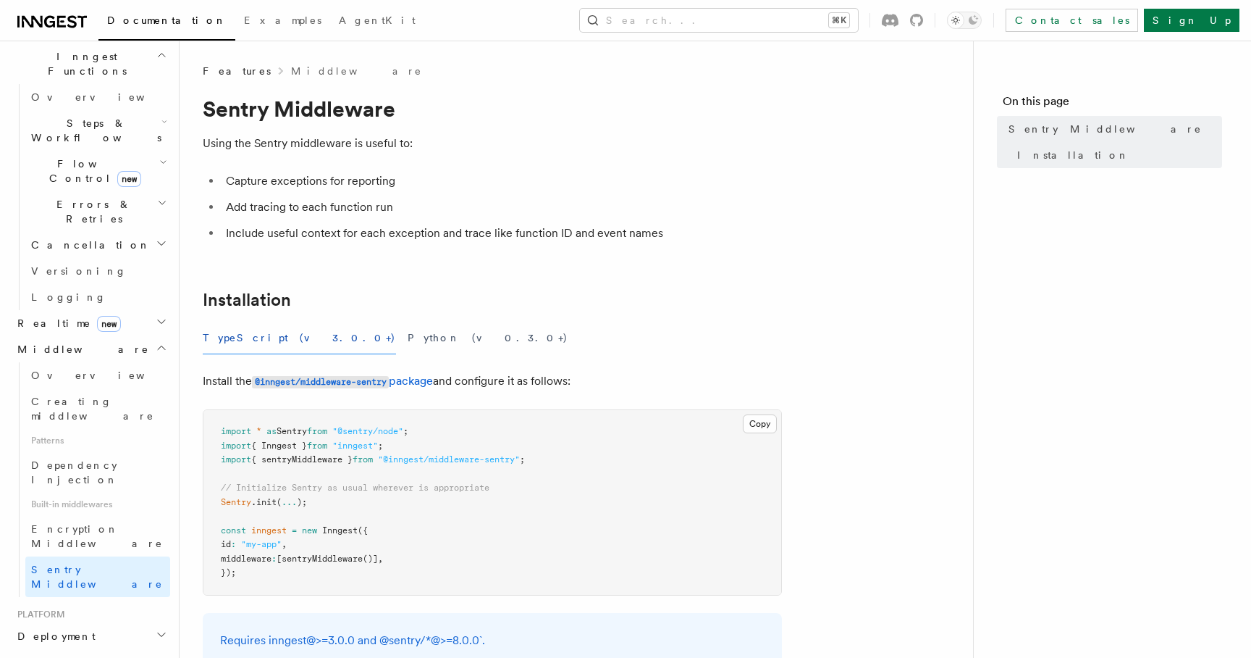
scroll to position [407, 0]
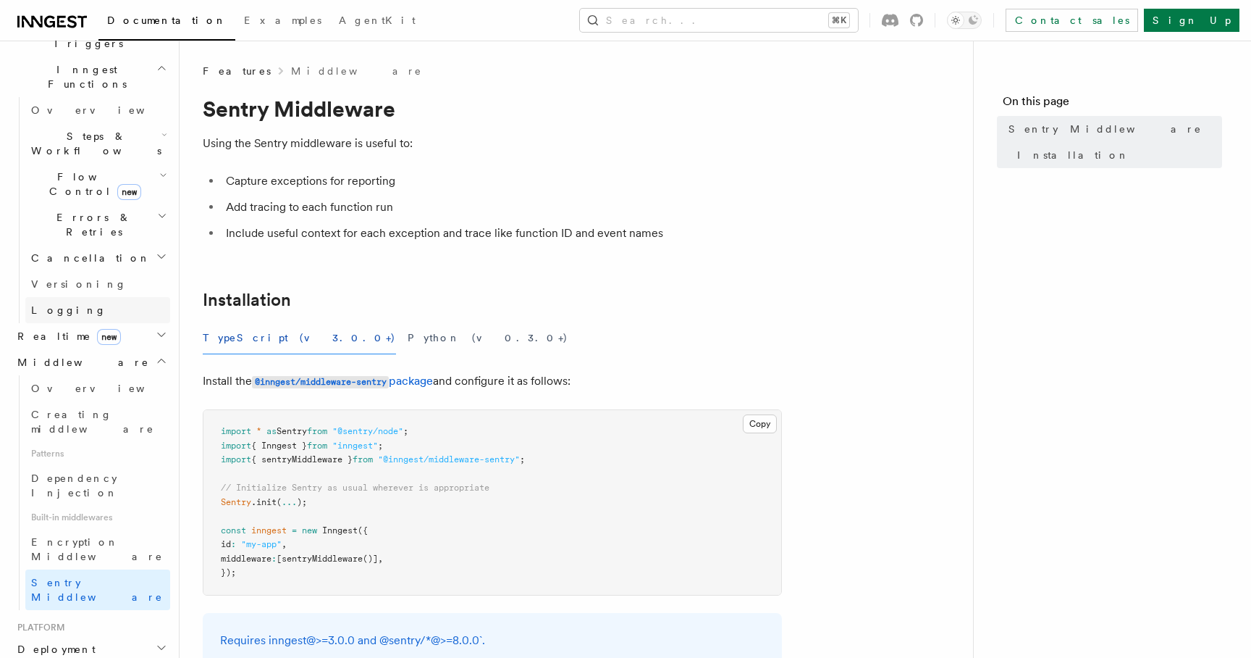
click at [143, 297] on link "Logging" at bounding box center [97, 310] width 145 height 26
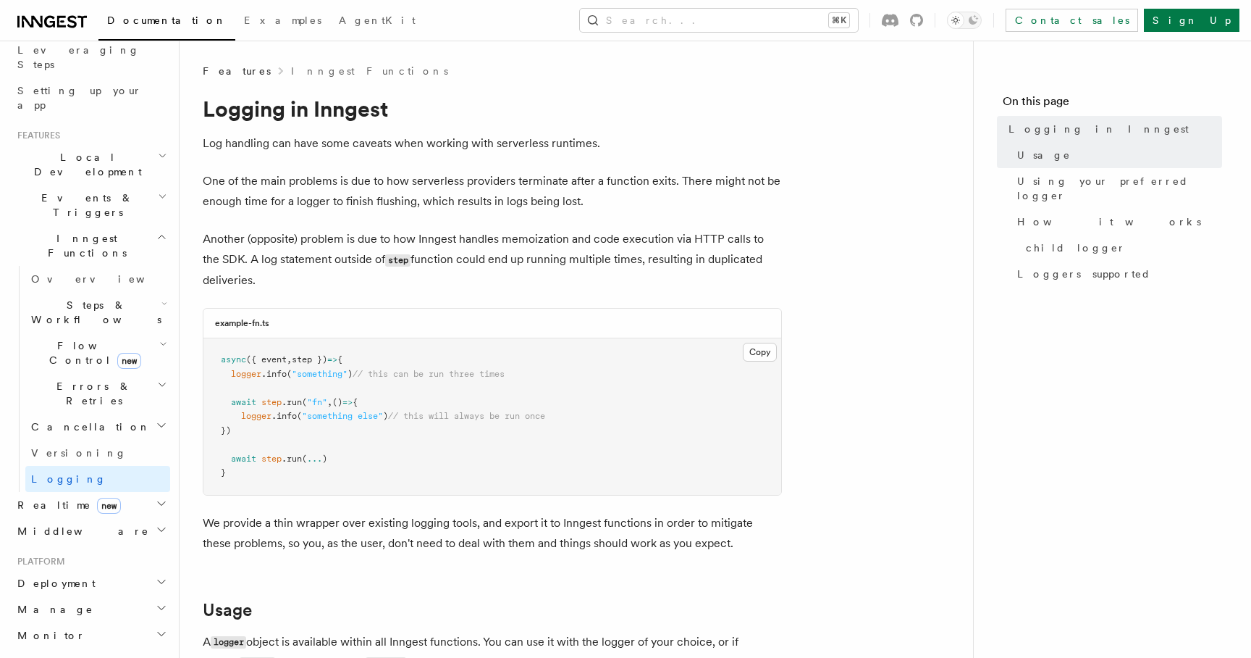
scroll to position [233, 0]
click at [117, 358] on span "new" at bounding box center [129, 366] width 24 height 16
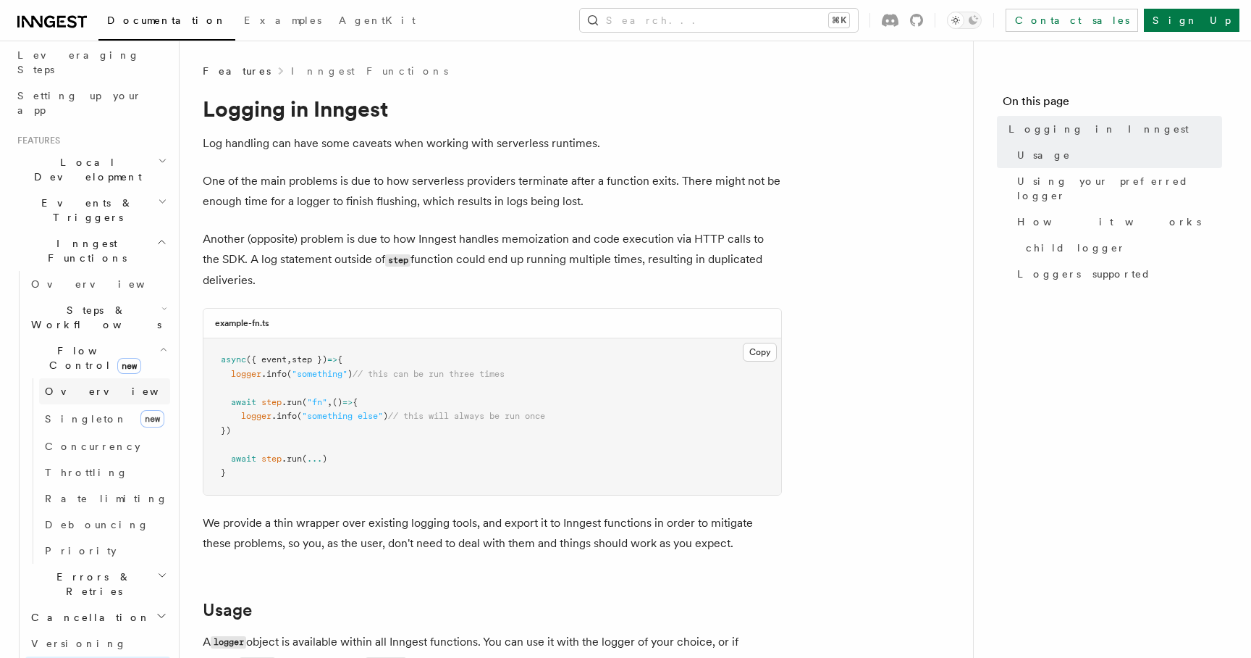
click at [98, 378] on link "Overview" at bounding box center [104, 391] width 131 height 26
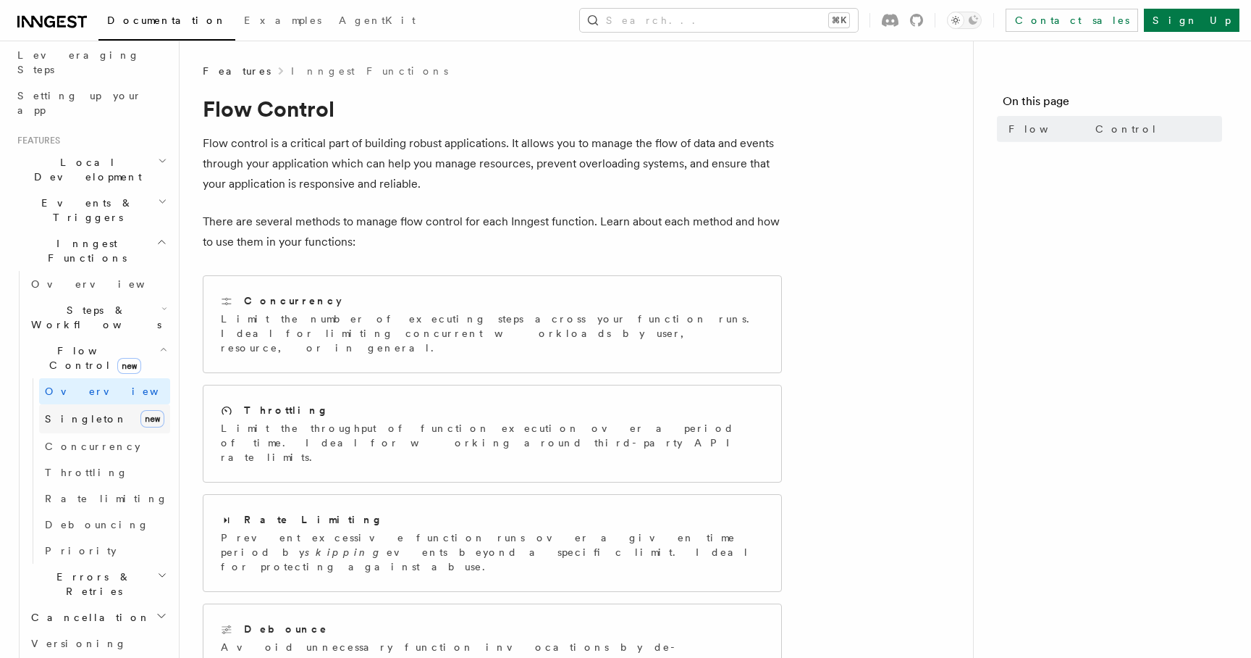
click at [89, 404] on link "Singleton new" at bounding box center [104, 418] width 131 height 29
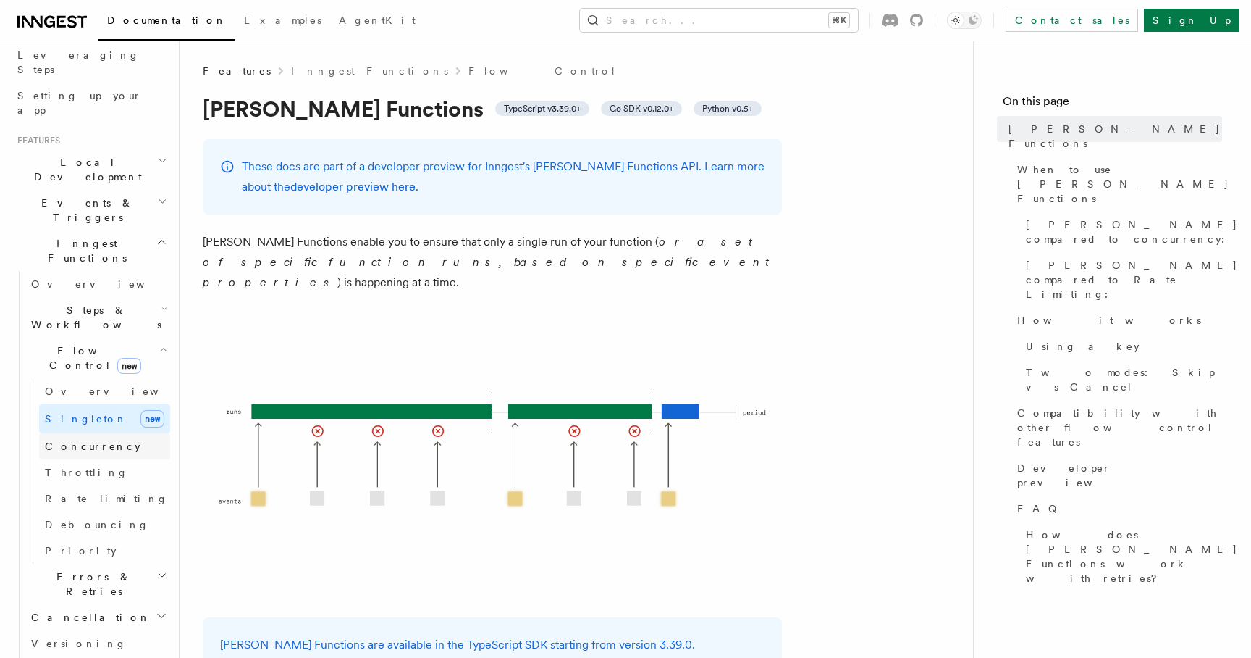
click at [88, 440] on span "Concurrency" at bounding box center [93, 446] width 96 height 12
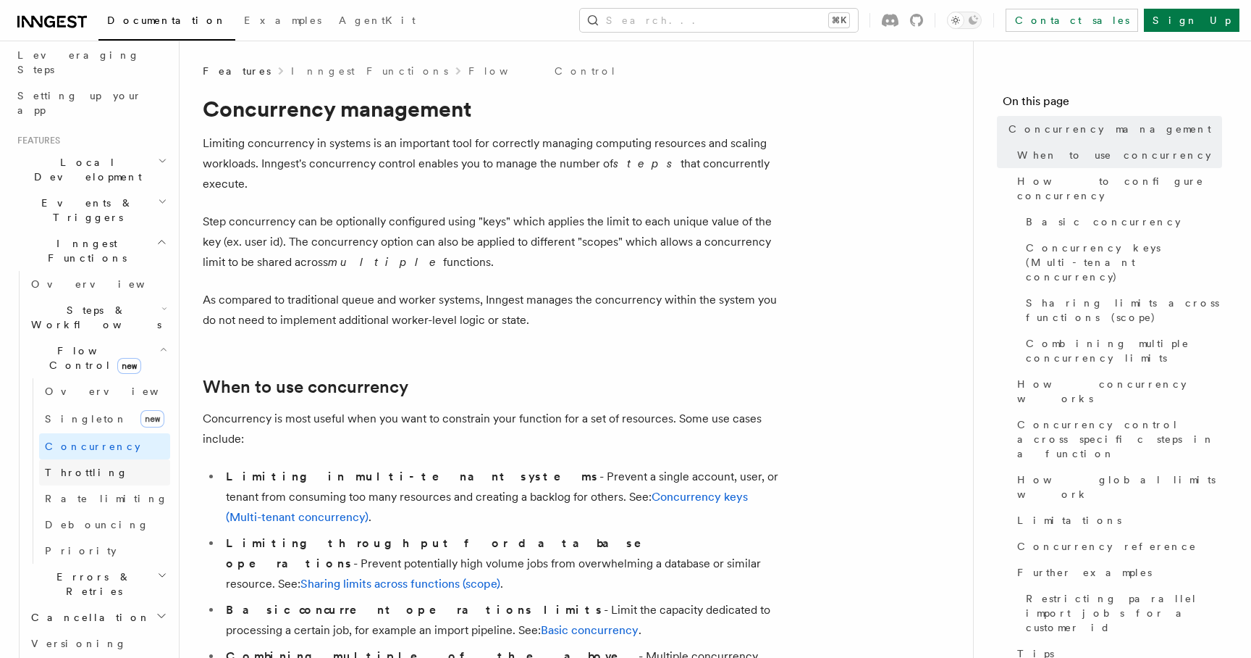
click at [91, 459] on link "Throttling" at bounding box center [104, 472] width 131 height 26
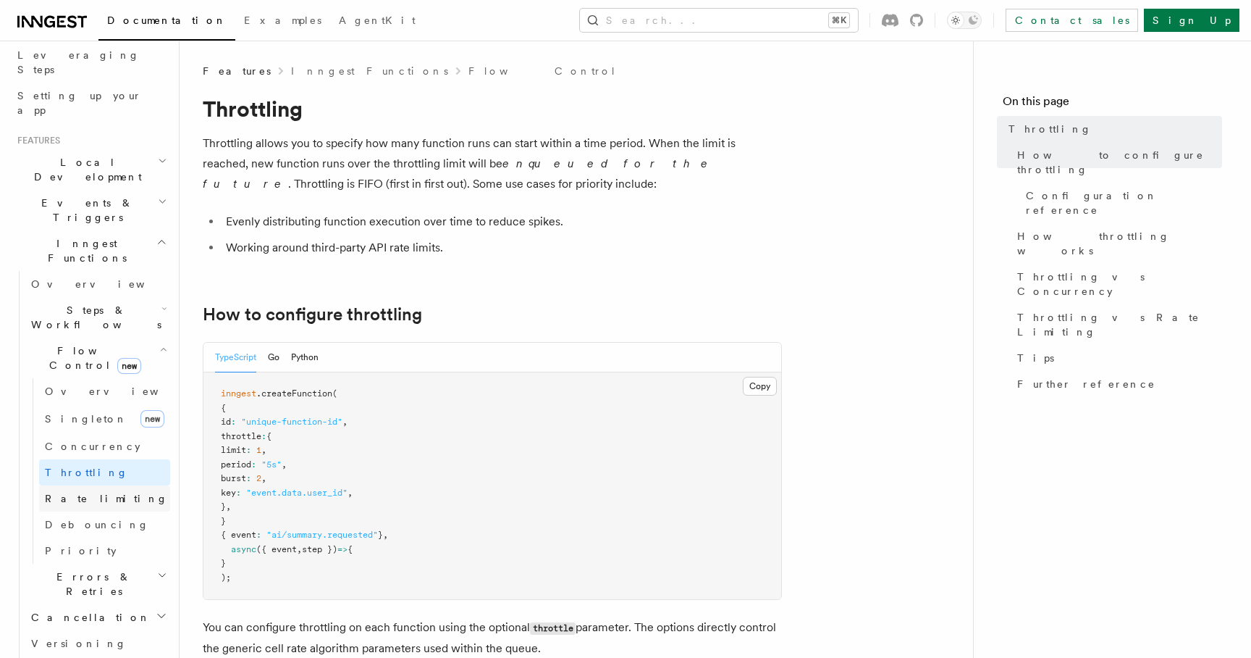
click at [98, 485] on link "Rate limiting" at bounding box center [104, 498] width 131 height 26
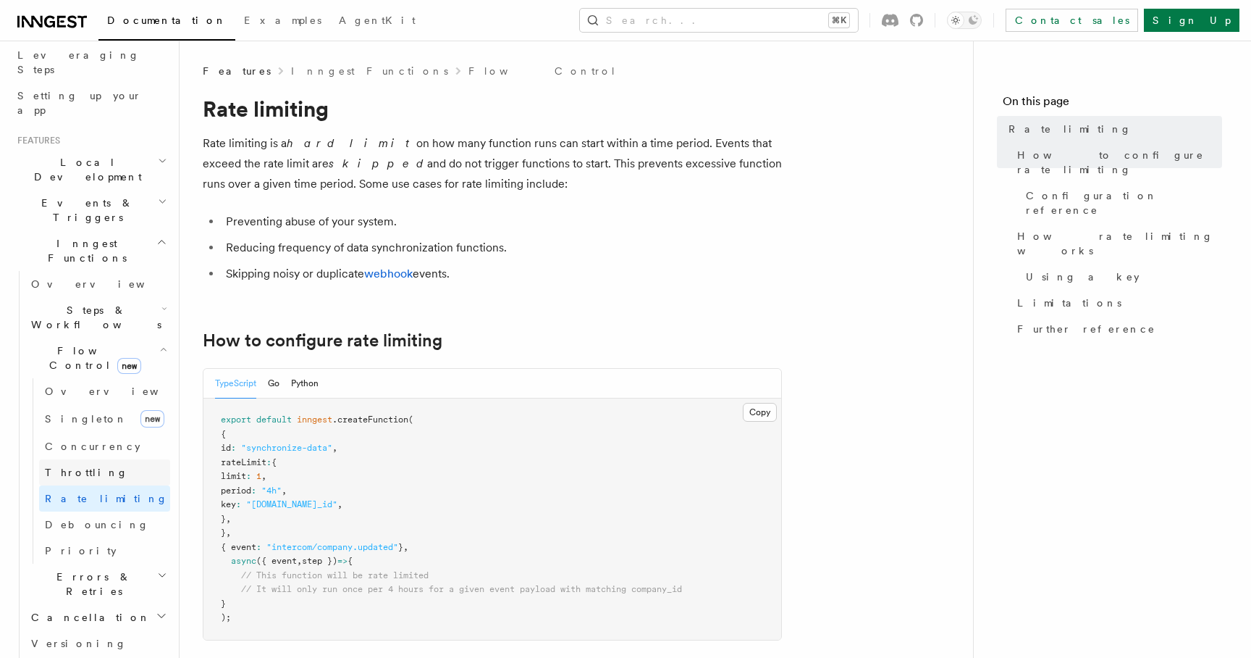
click at [106, 459] on link "Throttling" at bounding box center [104, 472] width 131 height 26
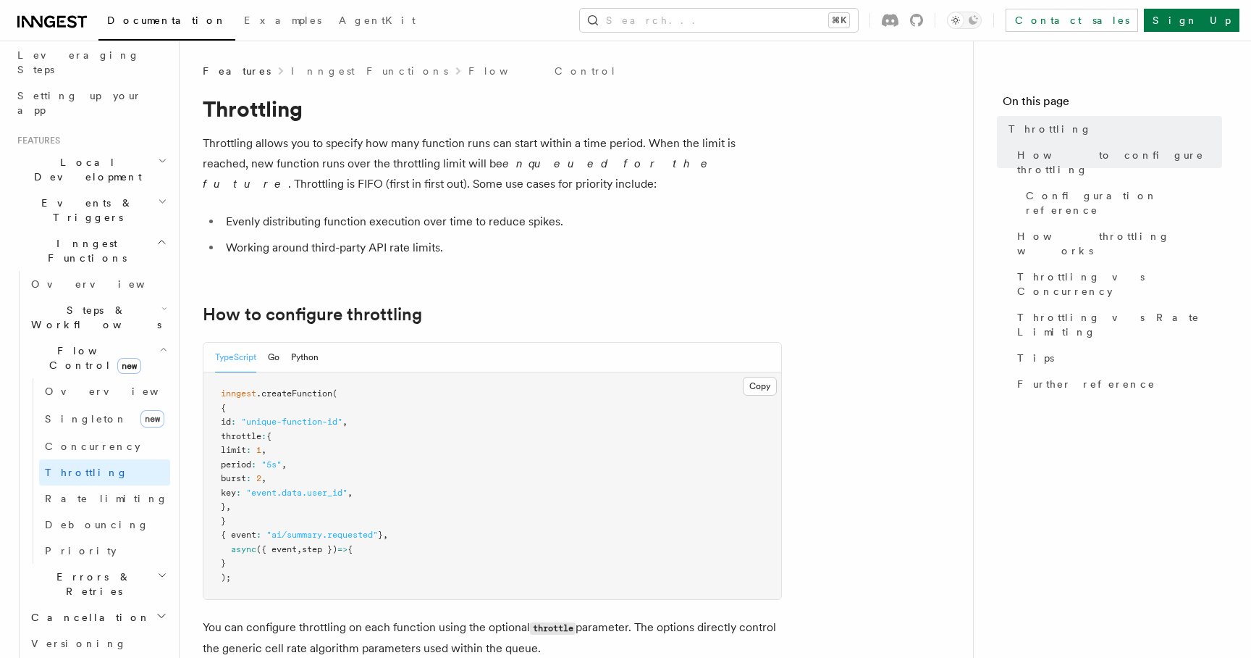
click at [127, 297] on h2 "Steps & Workflows" at bounding box center [97, 317] width 145 height 41
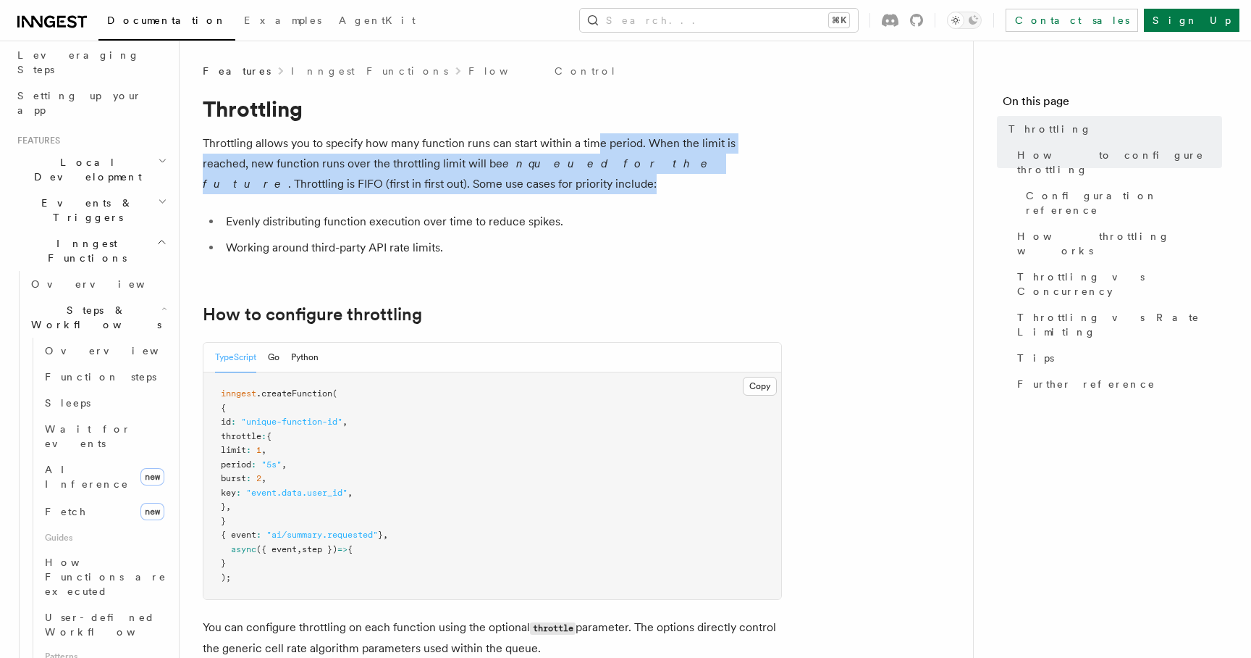
drag, startPoint x: 600, startPoint y: 133, endPoint x: 617, endPoint y: 222, distance: 90.8
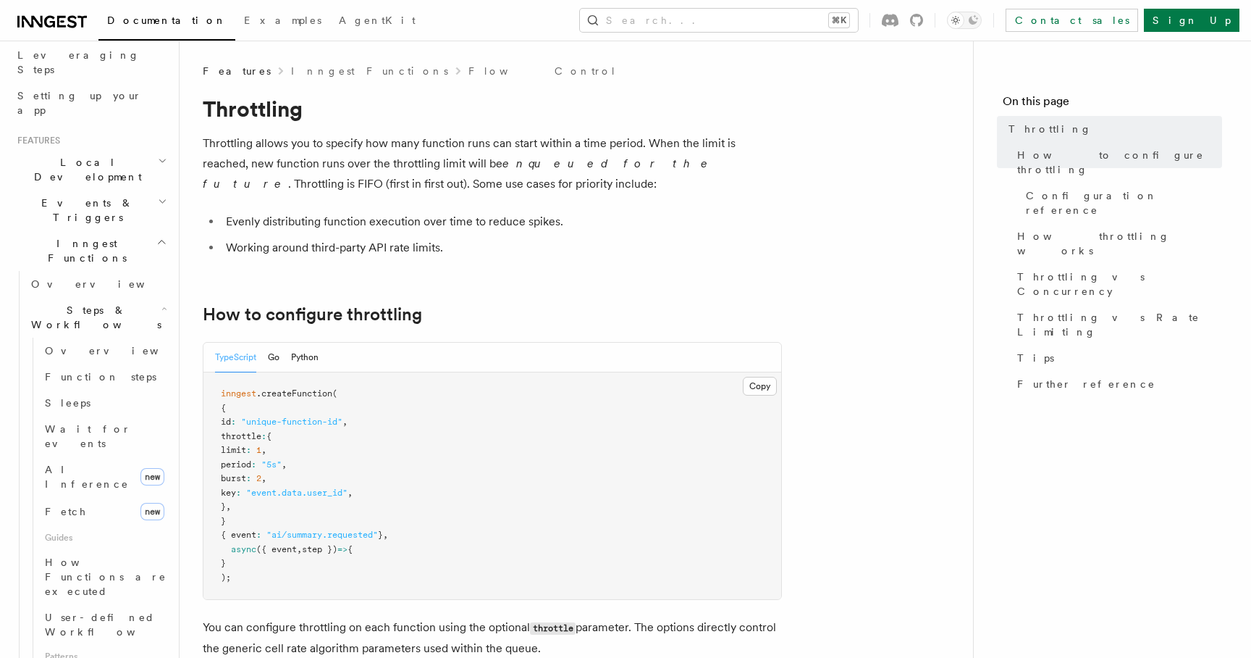
click at [607, 238] on li "Working around third-party API rate limits." at bounding box center [502, 248] width 561 height 20
click at [444, 162] on p "Throttling allows you to specify how many function runs can start within a time…" at bounding box center [492, 163] width 579 height 61
click at [127, 230] on h2 "Inngest Functions" at bounding box center [91, 250] width 159 height 41
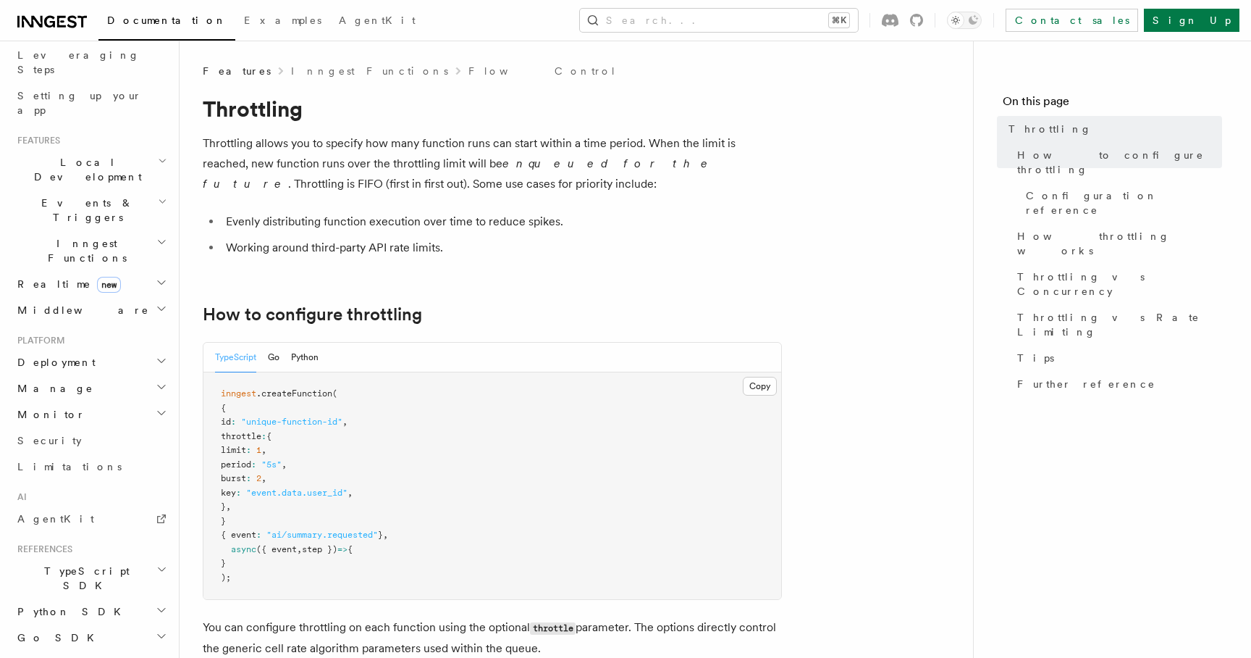
click at [121, 230] on h2 "Inngest Functions" at bounding box center [91, 250] width 159 height 41
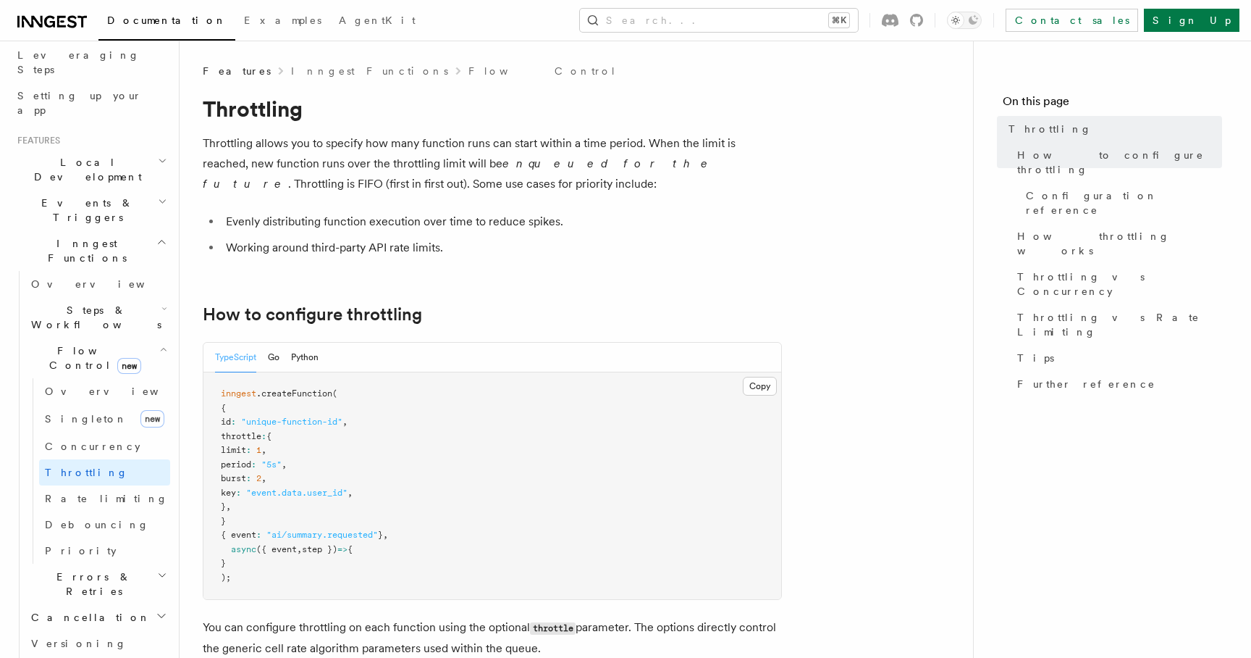
click at [109, 303] on span "Steps & Workflows" at bounding box center [93, 317] width 136 height 29
click at [104, 371] on span "Function steps" at bounding box center [101, 377] width 112 height 12
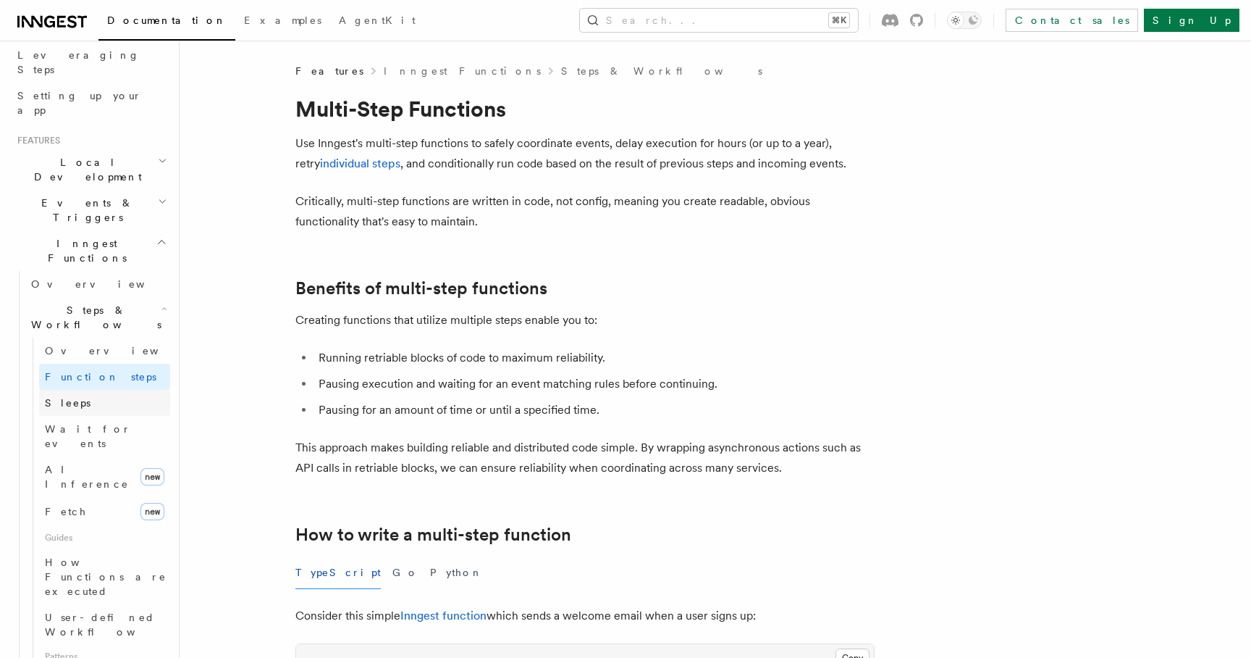
click at [100, 390] on link "Sleeps" at bounding box center [104, 403] width 131 height 26
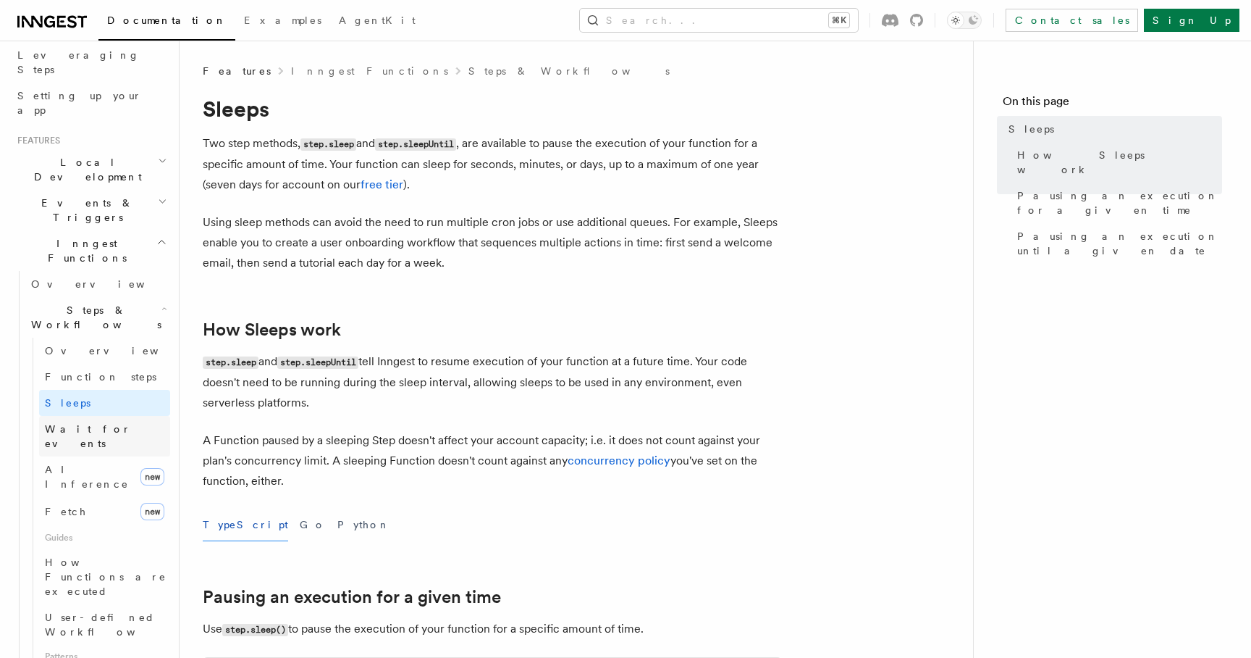
click at [101, 423] on span "Wait for events" at bounding box center [88, 436] width 86 height 26
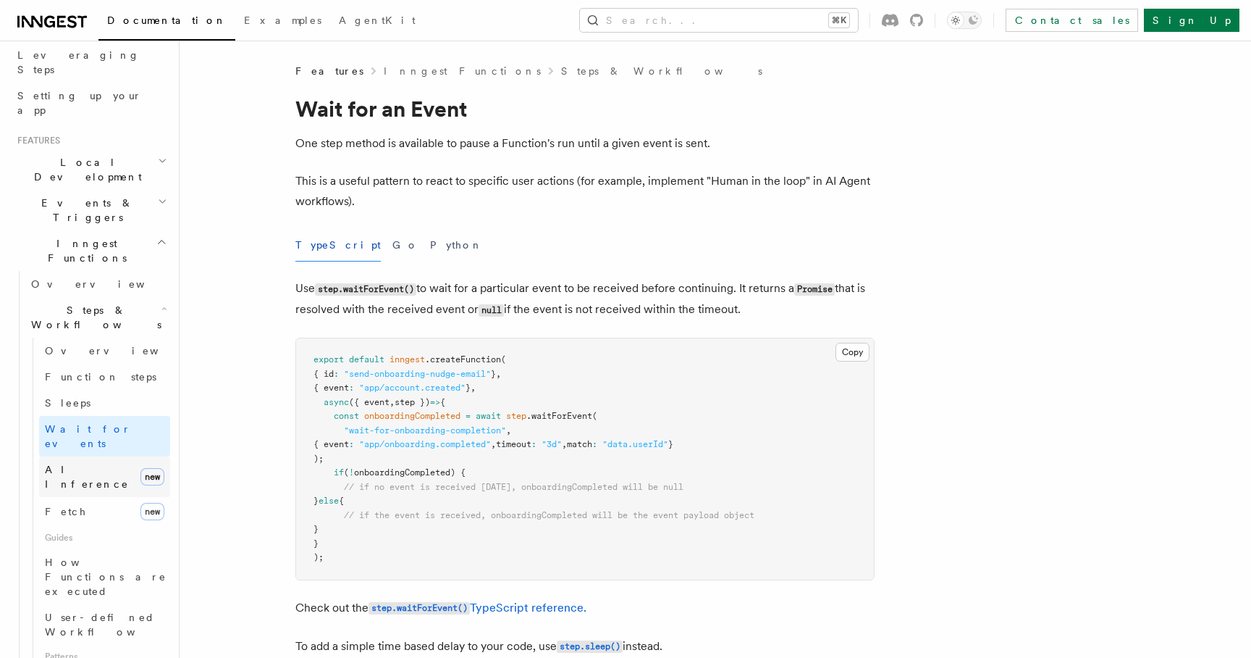
click at [101, 464] on span "AI Inference" at bounding box center [87, 477] width 84 height 26
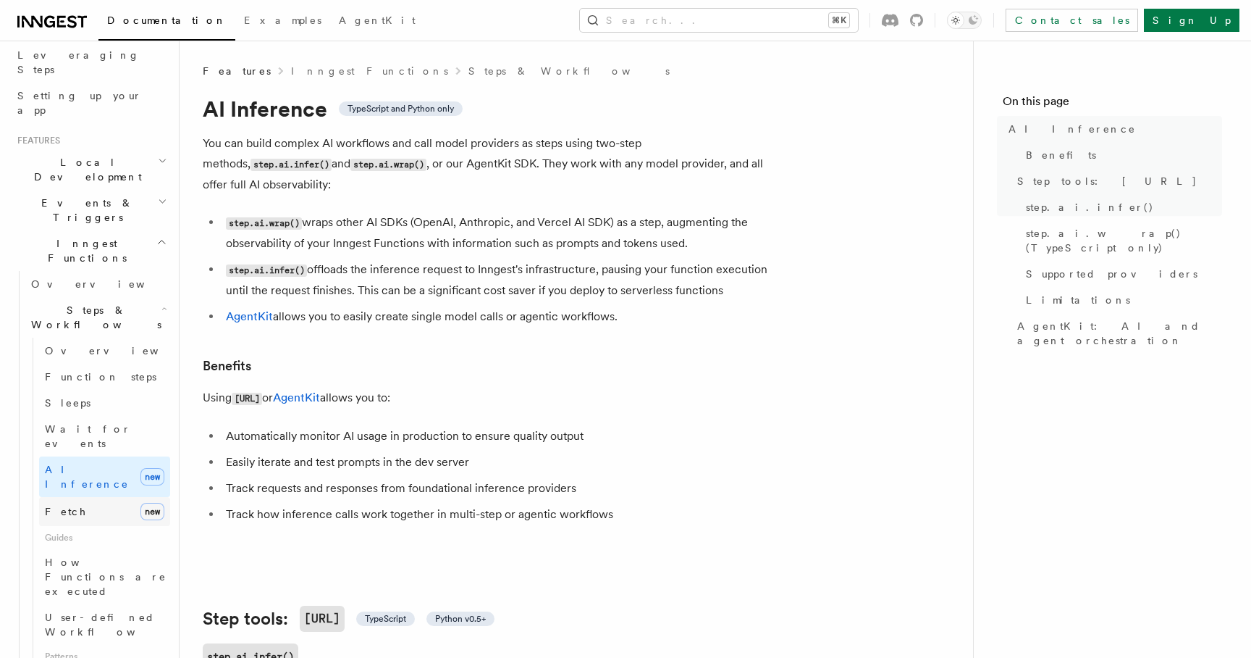
click at [94, 497] on link "Fetch new" at bounding box center [104, 511] width 131 height 29
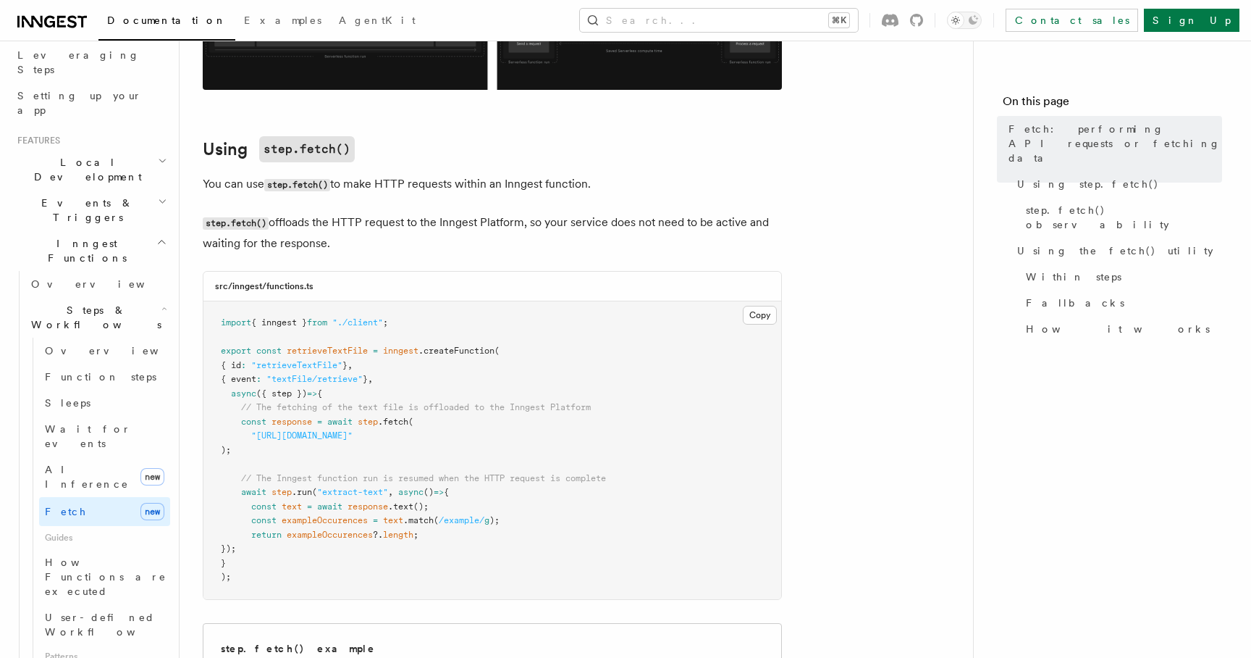
scroll to position [366, 0]
drag, startPoint x: 269, startPoint y: 446, endPoint x: 229, endPoint y: 425, distance: 45.7
click at [229, 425] on pre "import { inngest } from "./client" ; export const retrieveTextFile = inngest .c…" at bounding box center [493, 448] width 578 height 298
copy code "const response = await step .fetch ( "https://example-files.online-convert.com/…"
click at [451, 427] on pre "import { inngest } from "./client" ; export const retrieveTextFile = inngest .c…" at bounding box center [493, 448] width 578 height 298
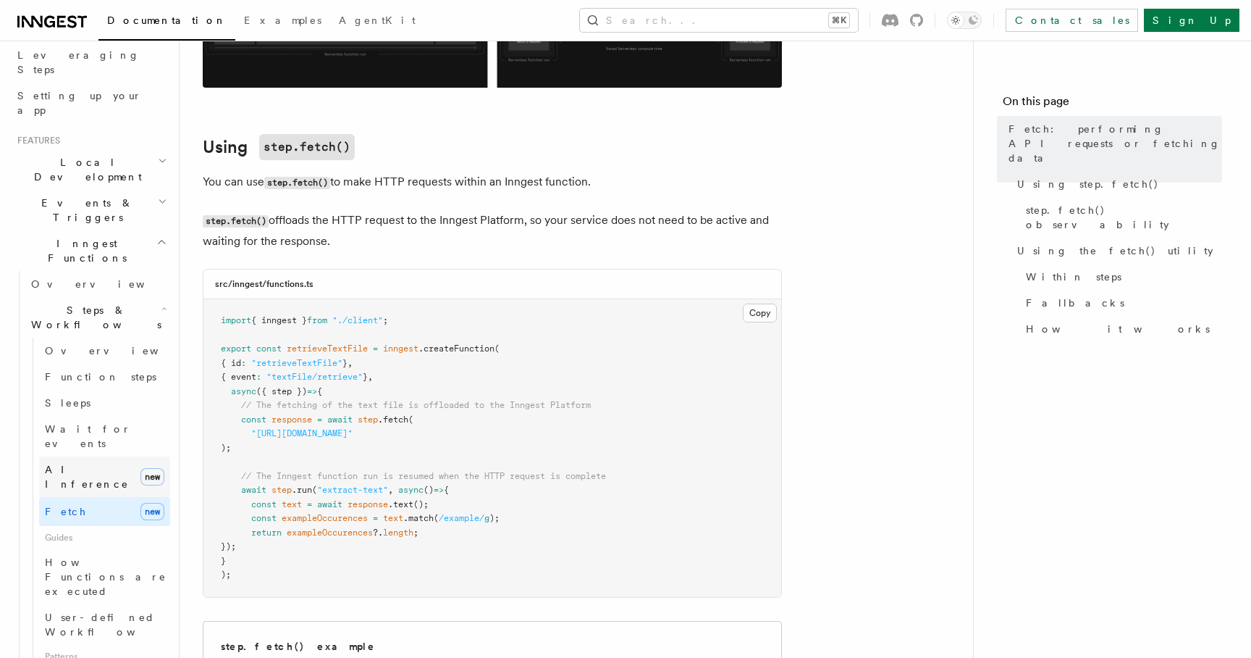
click at [110, 456] on link "AI Inference new" at bounding box center [104, 476] width 131 height 41
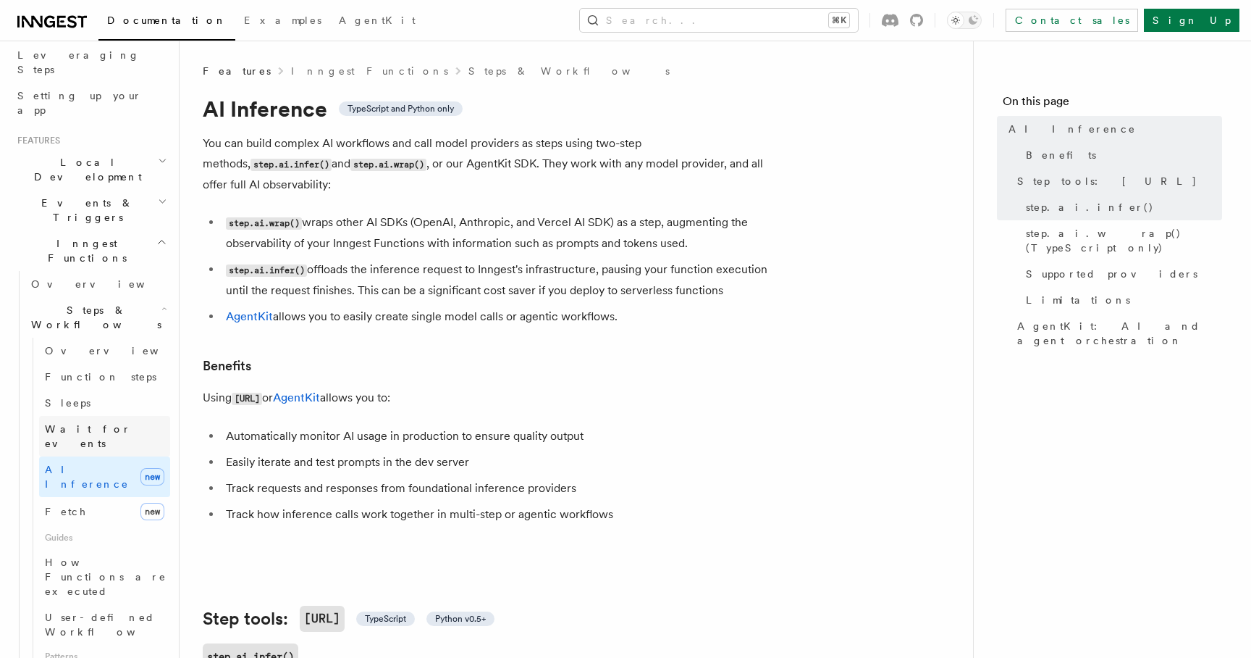
click at [128, 416] on link "Wait for events" at bounding box center [104, 436] width 131 height 41
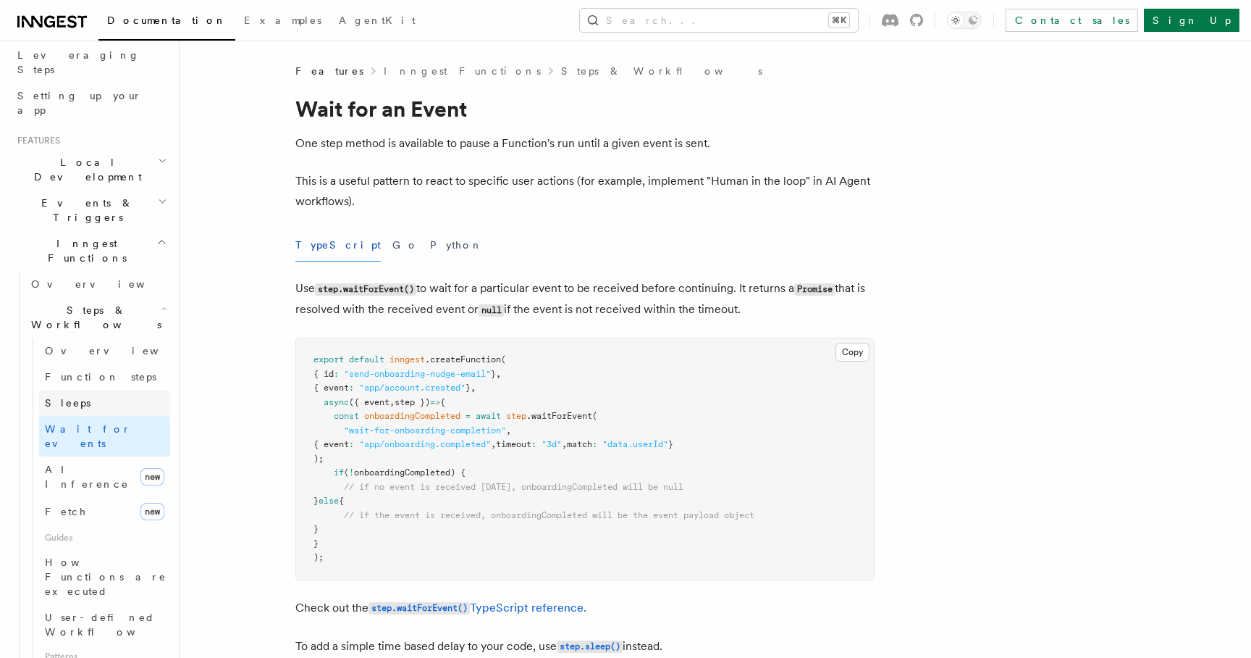
click at [128, 390] on link "Sleeps" at bounding box center [104, 403] width 131 height 26
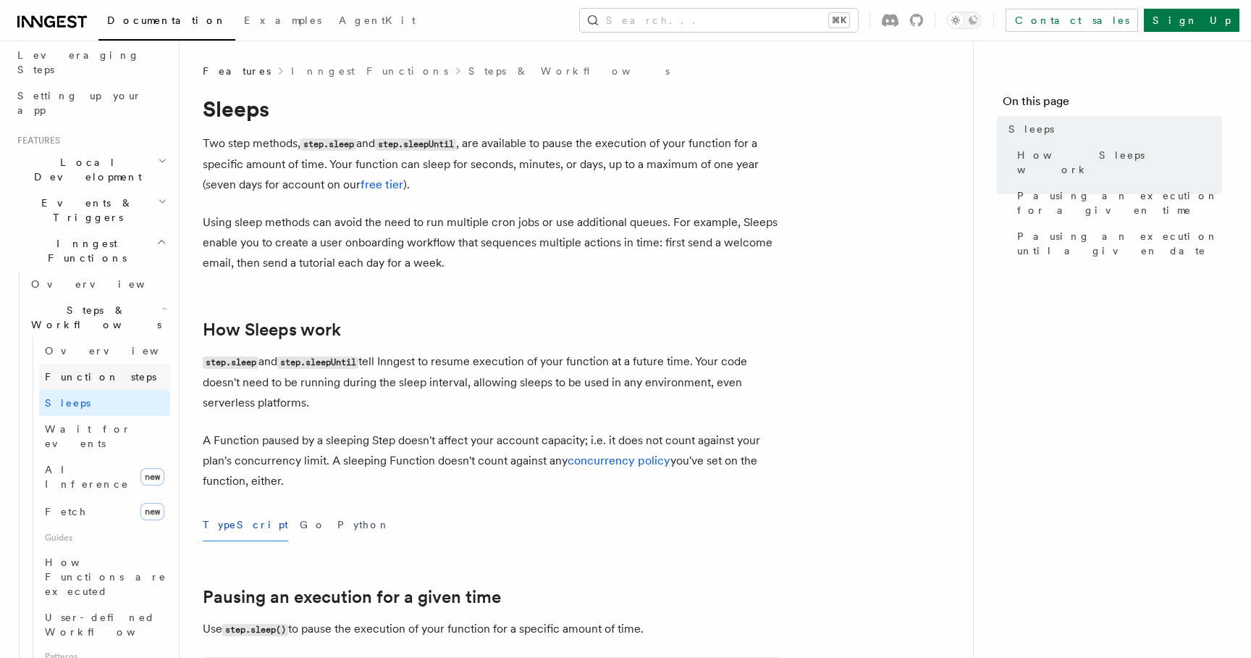
click at [125, 364] on link "Function steps" at bounding box center [104, 377] width 131 height 26
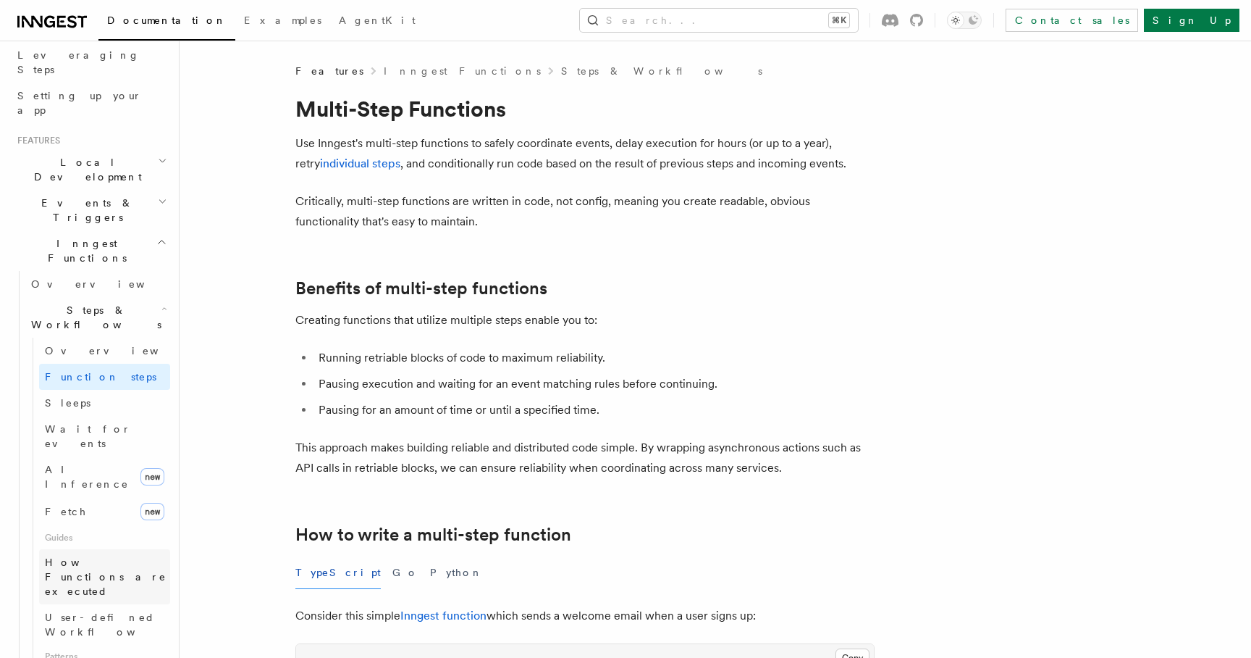
click at [120, 555] on span "How Functions are executed" at bounding box center [107, 576] width 125 height 43
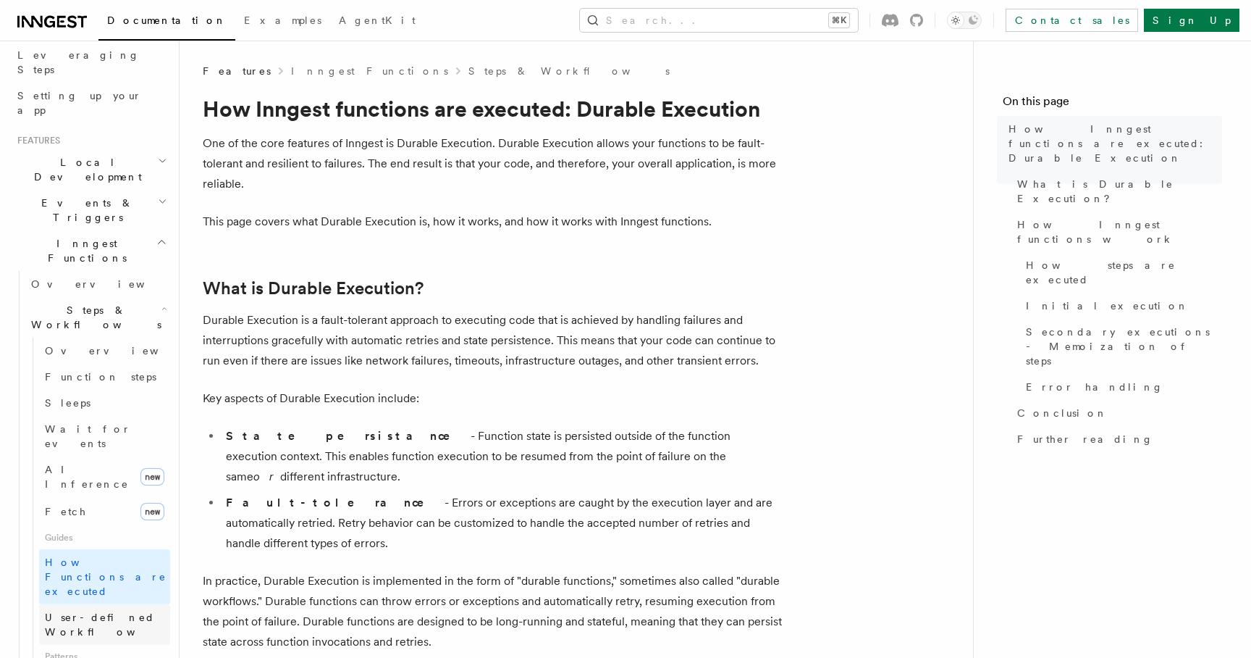
click at [120, 611] on span "User-defined Workflows" at bounding box center [110, 624] width 130 height 26
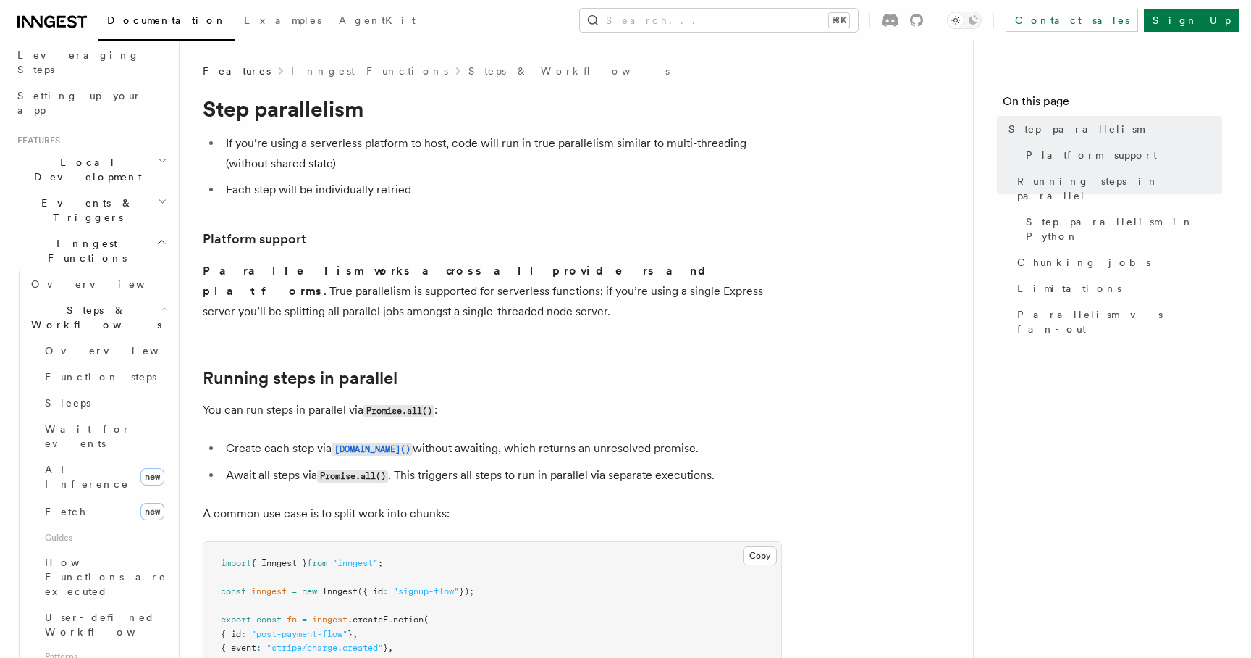
click at [82, 611] on span "User-defined Workflows" at bounding box center [110, 624] width 130 height 26
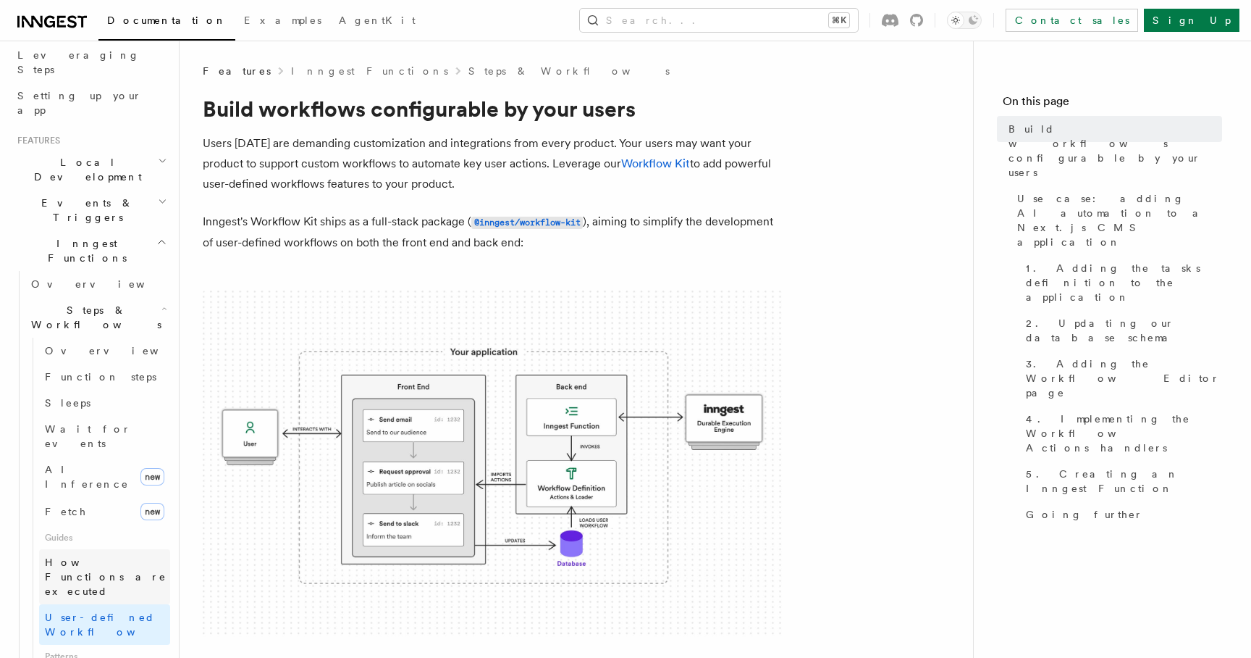
click at [89, 555] on span "How Functions are executed" at bounding box center [107, 576] width 125 height 43
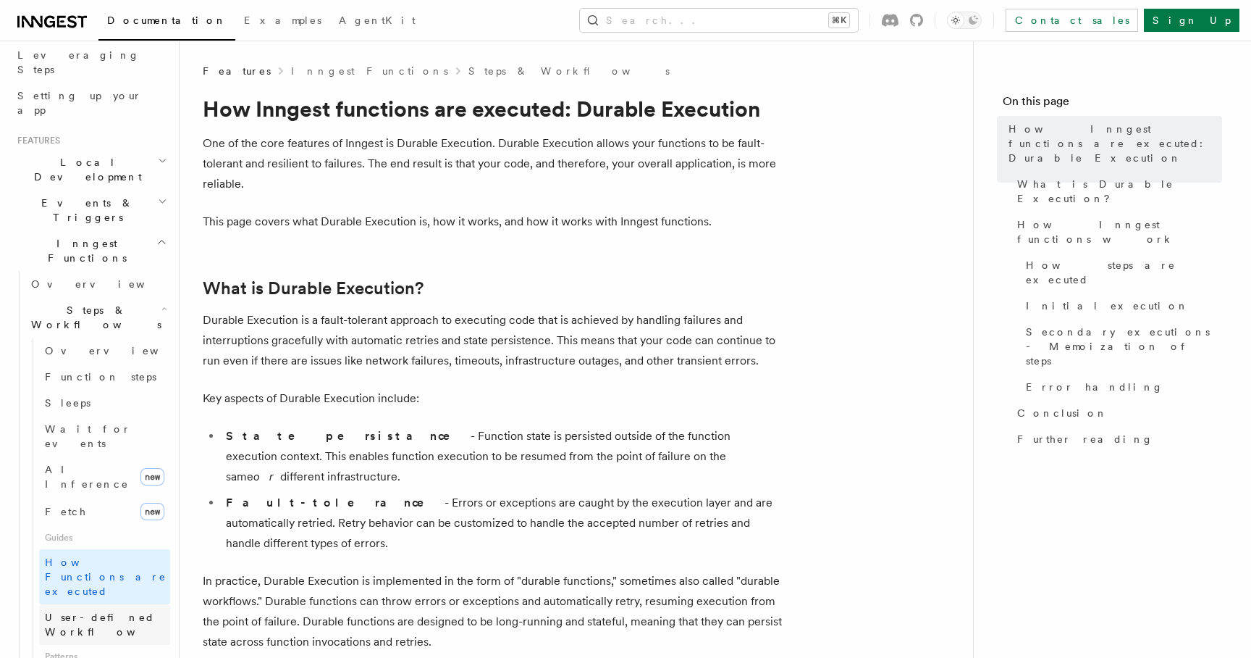
click at [89, 604] on link "User-defined Workflows" at bounding box center [104, 624] width 131 height 41
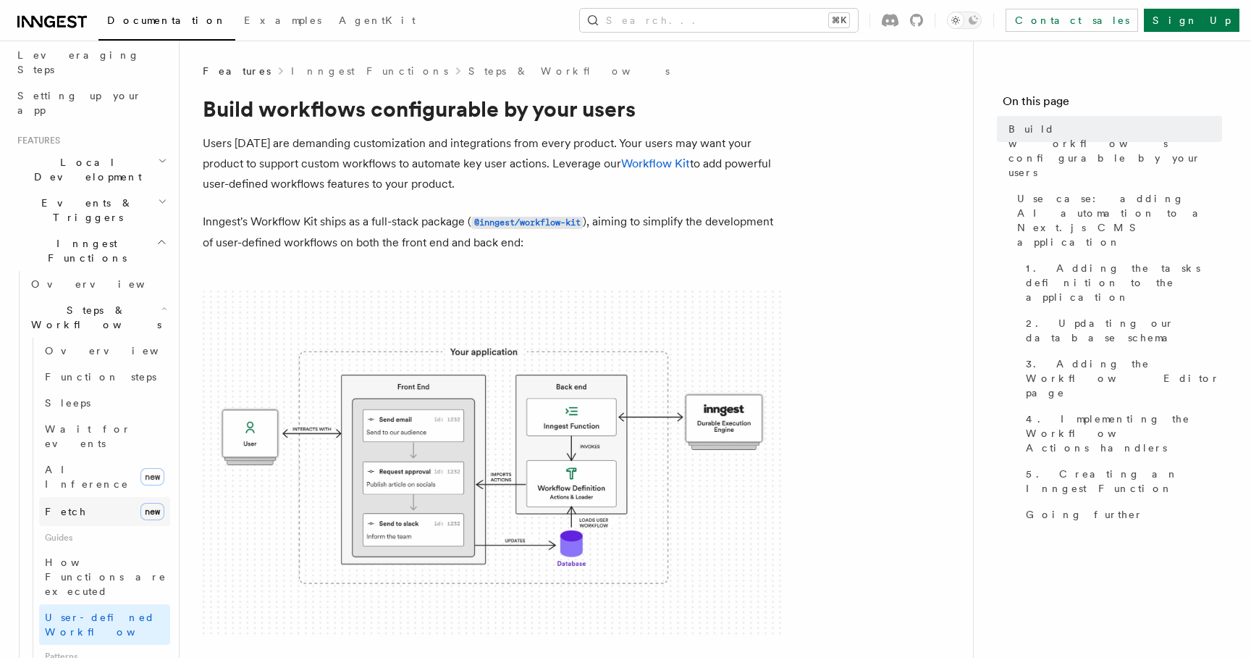
click at [102, 497] on link "Fetch new" at bounding box center [104, 511] width 131 height 29
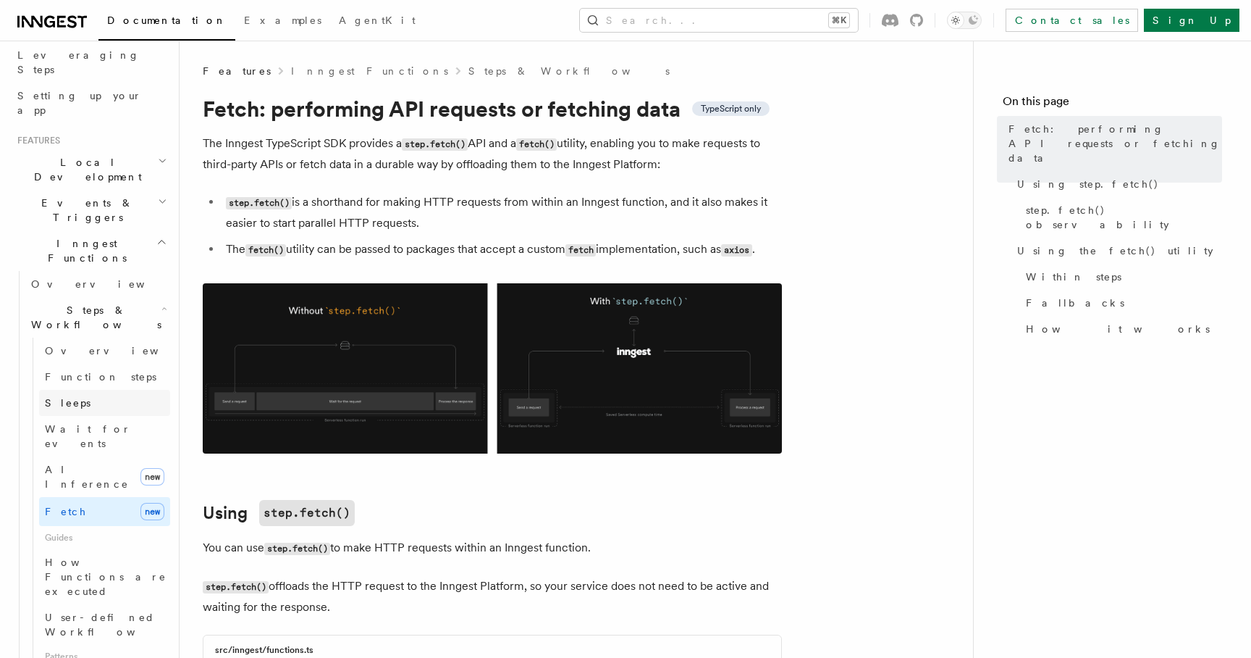
click at [111, 390] on link "Sleeps" at bounding box center [104, 403] width 131 height 26
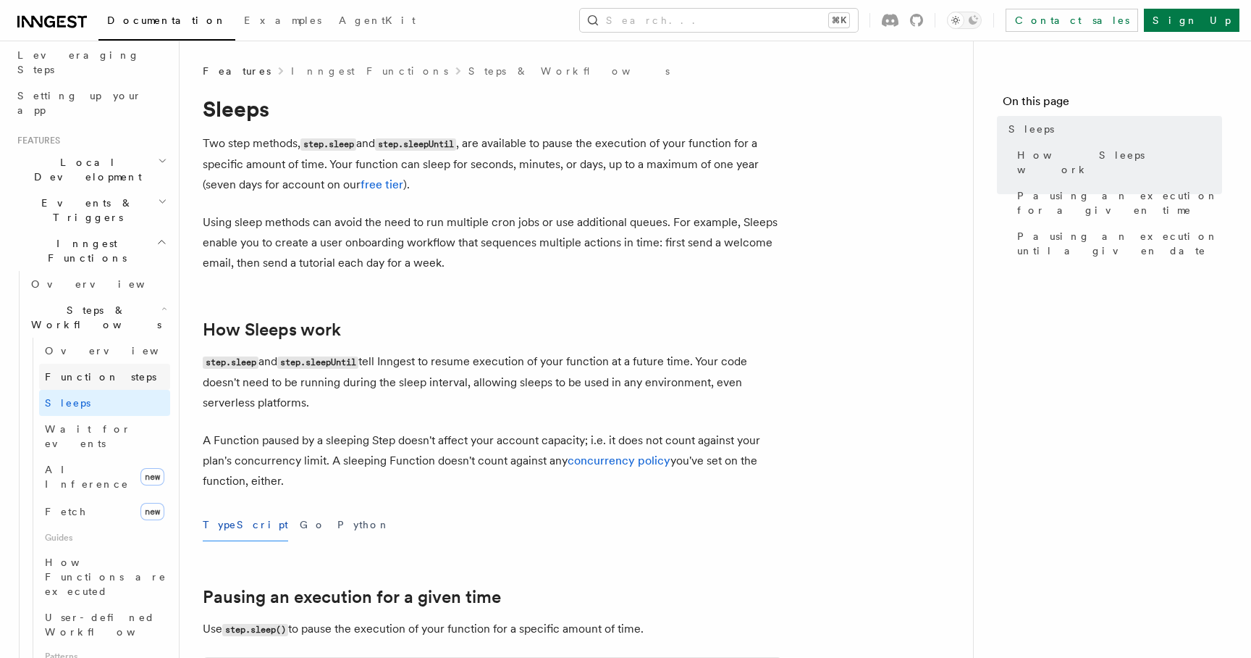
click at [108, 364] on link "Function steps" at bounding box center [104, 377] width 131 height 26
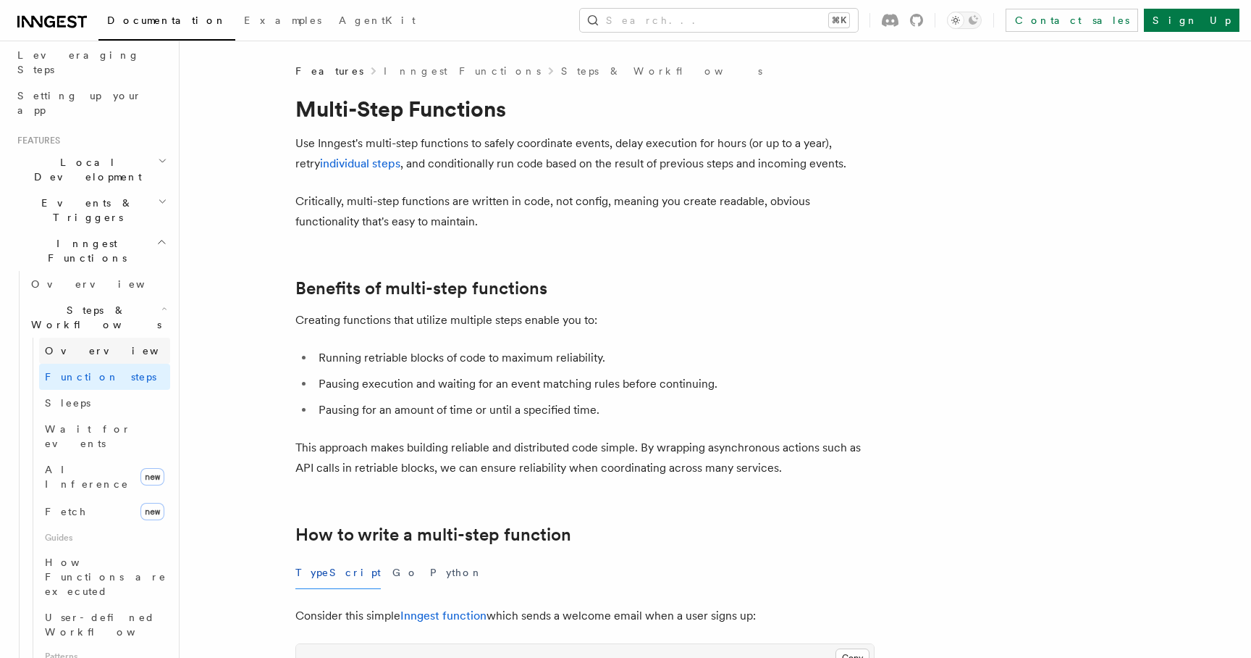
click at [108, 337] on link "Overview" at bounding box center [104, 350] width 131 height 26
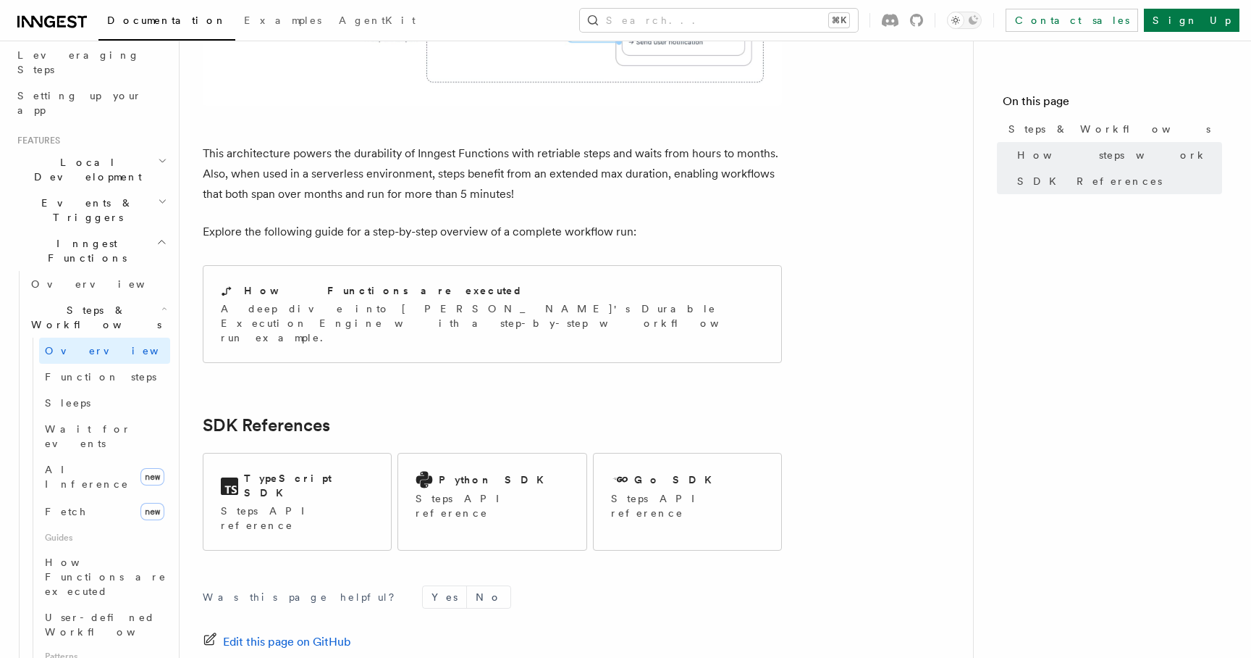
scroll to position [1420, 0]
